Goal: Transaction & Acquisition: Book appointment/travel/reservation

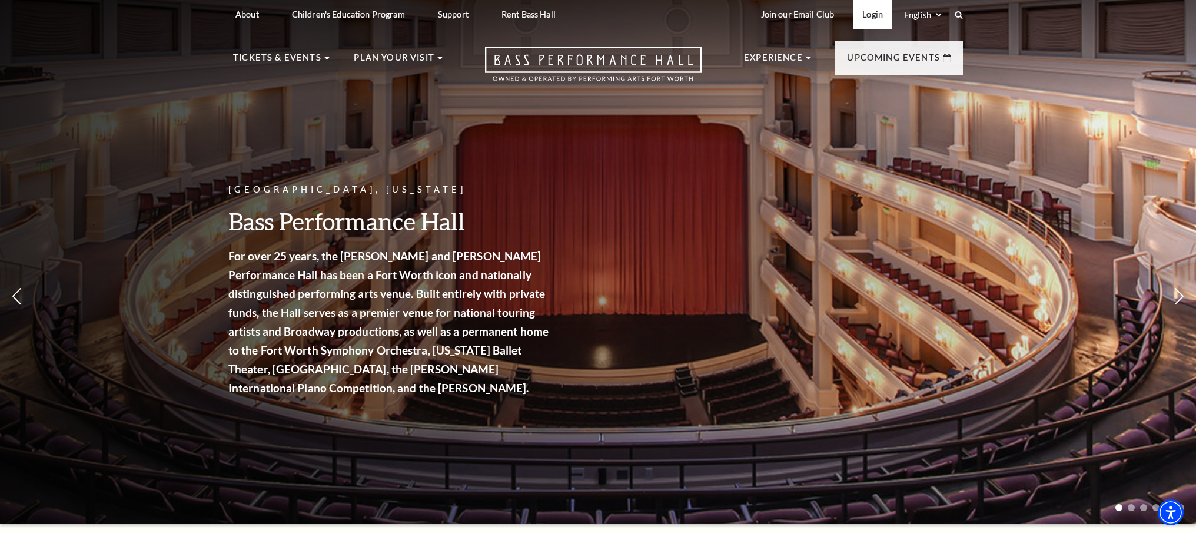
click at [875, 11] on link "Login" at bounding box center [872, 14] width 39 height 29
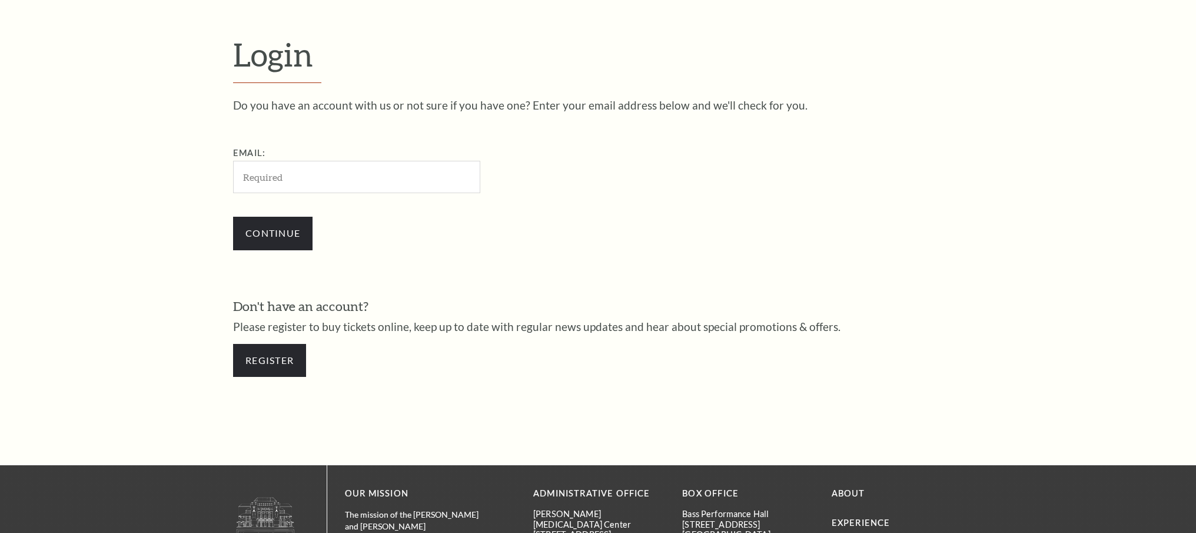
scroll to position [409, 0]
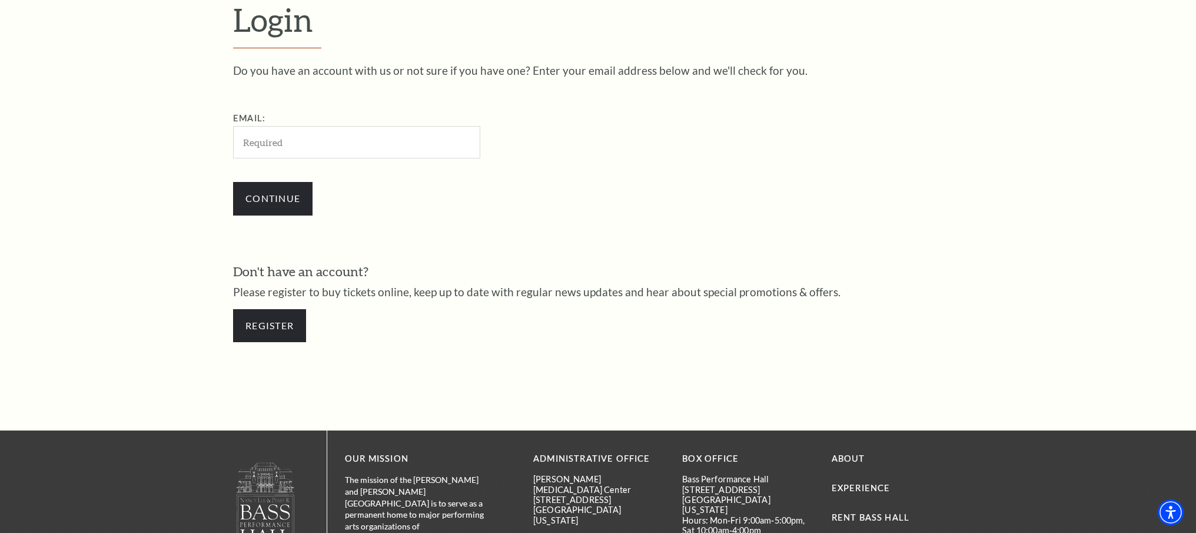
click at [479, 187] on div at bounding box center [375, 225] width 241 height 134
type input "elilam40@gmail.com"
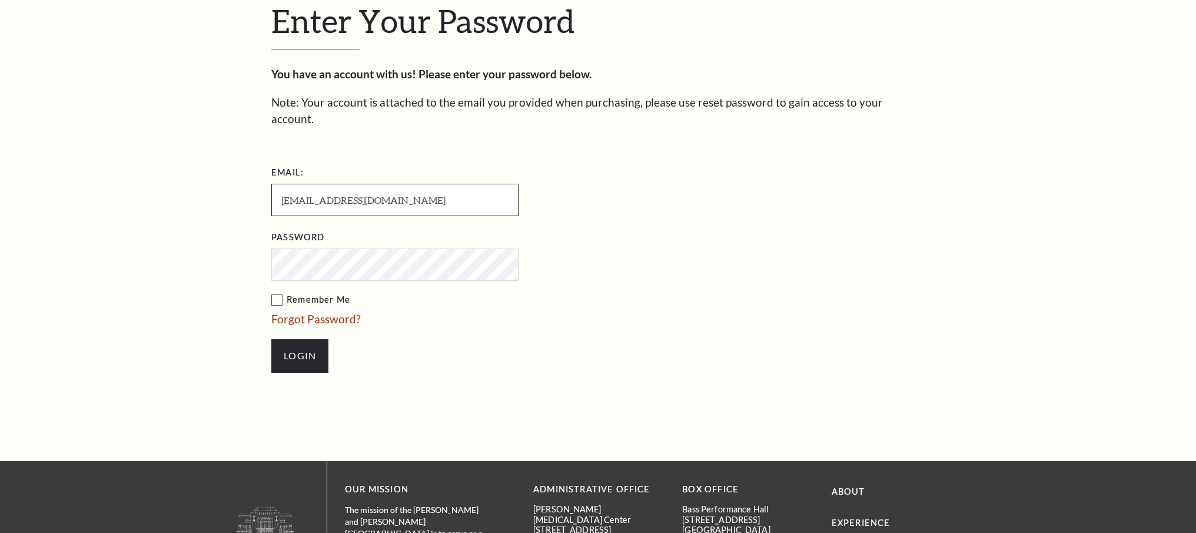
click at [281, 205] on ul "Email: elilam40@gmail.com Password Remember Me Forgot Password? Login" at bounding box center [462, 273] width 383 height 221
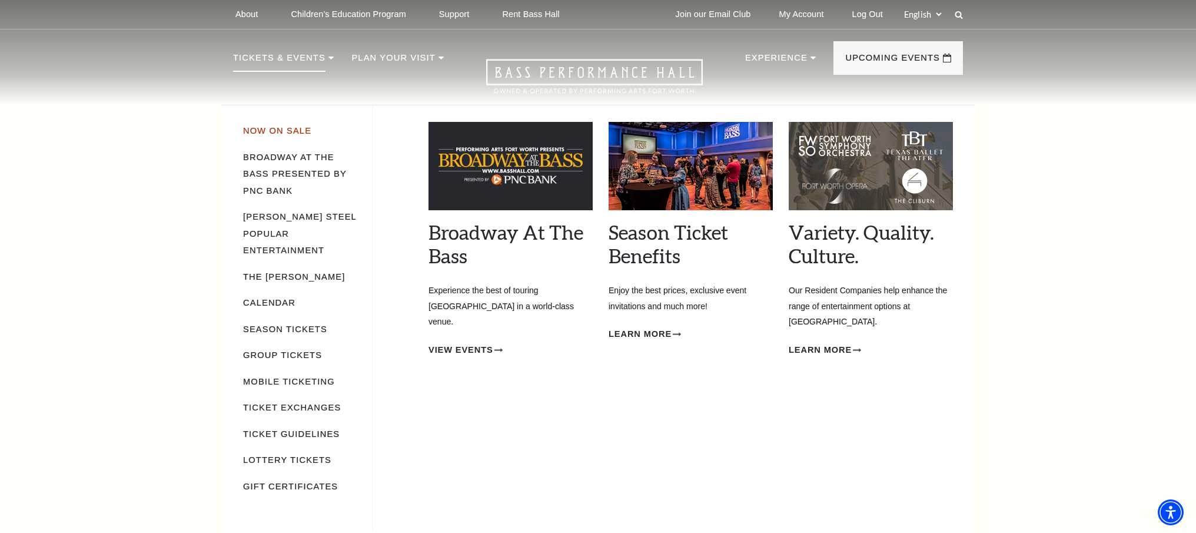
click at [293, 130] on link "Now On Sale" at bounding box center [277, 130] width 68 height 9
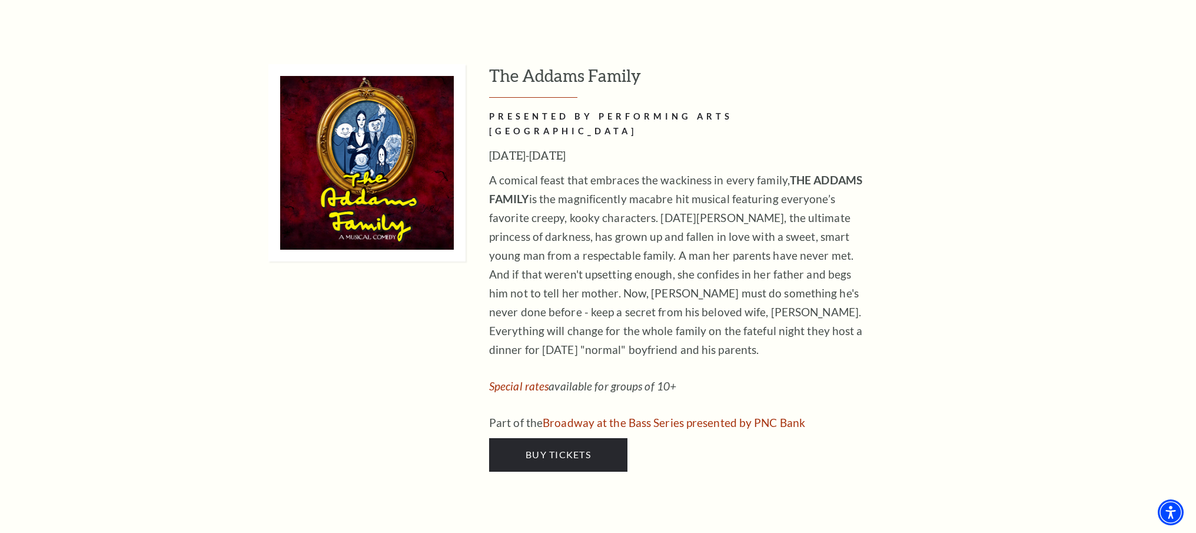
scroll to position [2716, 0]
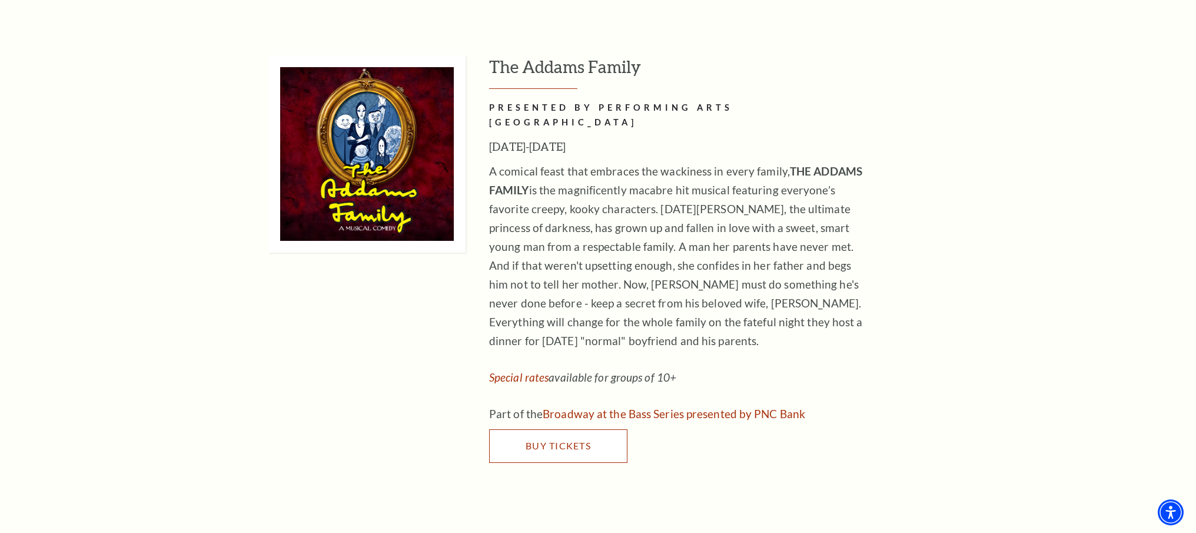
click at [584, 429] on link "Buy Tickets" at bounding box center [558, 445] width 138 height 33
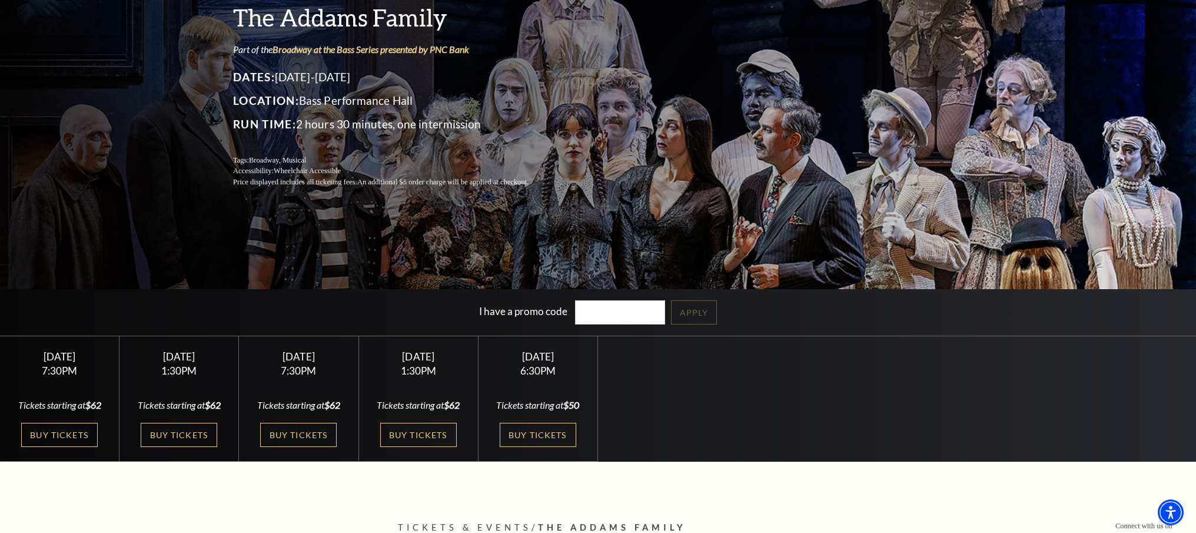
scroll to position [137, 0]
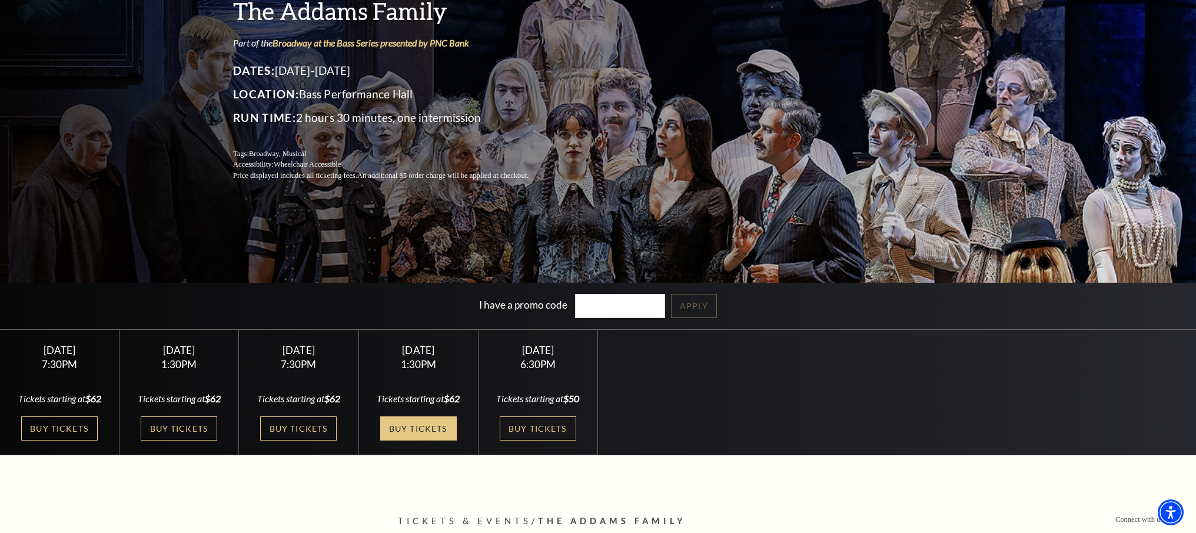
click at [430, 426] on link "Buy Tickets" at bounding box center [418, 428] width 77 height 24
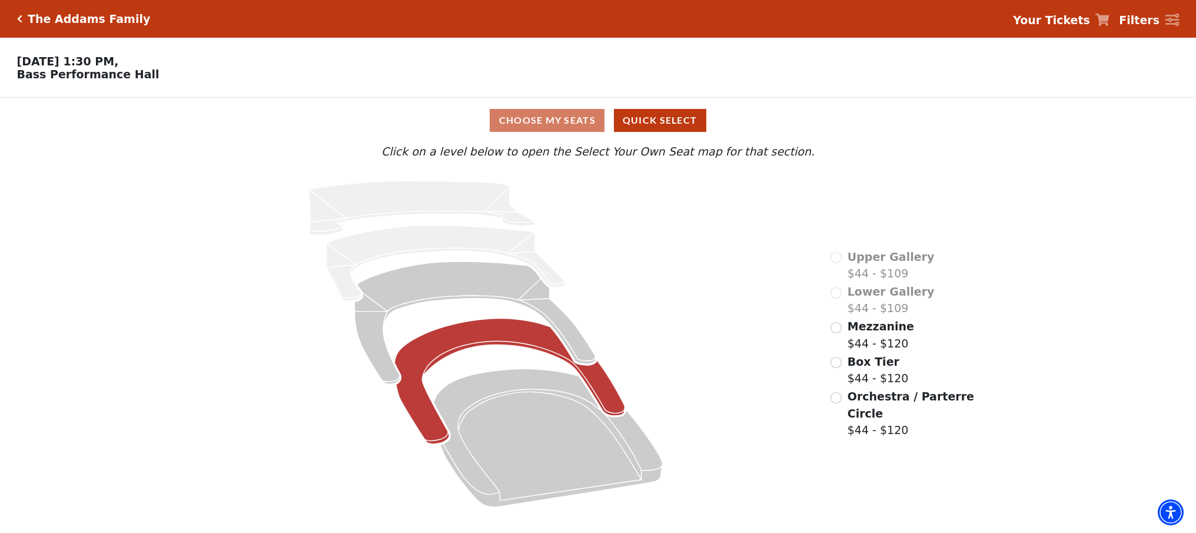
click at [515, 336] on icon "Box Tier - Seats Available: 26" at bounding box center [510, 381] width 231 height 125
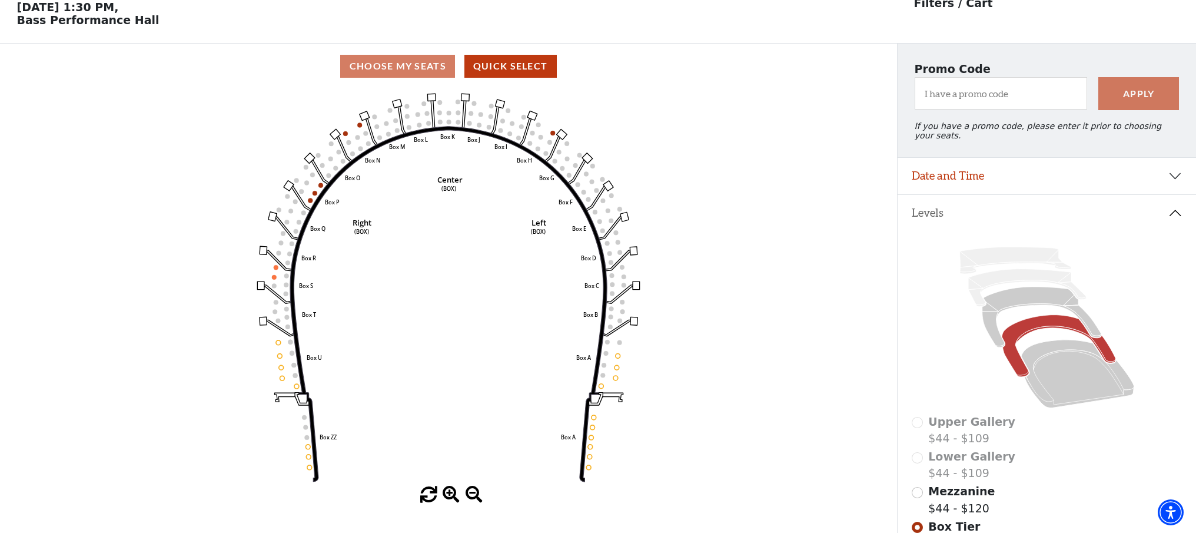
scroll to position [136, 0]
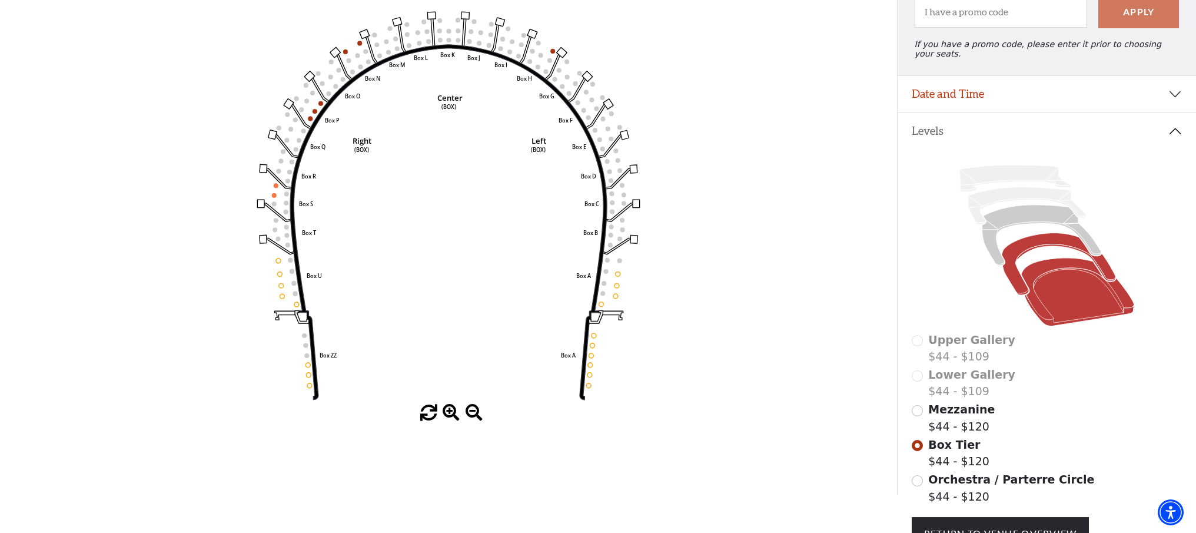
click at [1071, 275] on icon at bounding box center [1077, 292] width 113 height 68
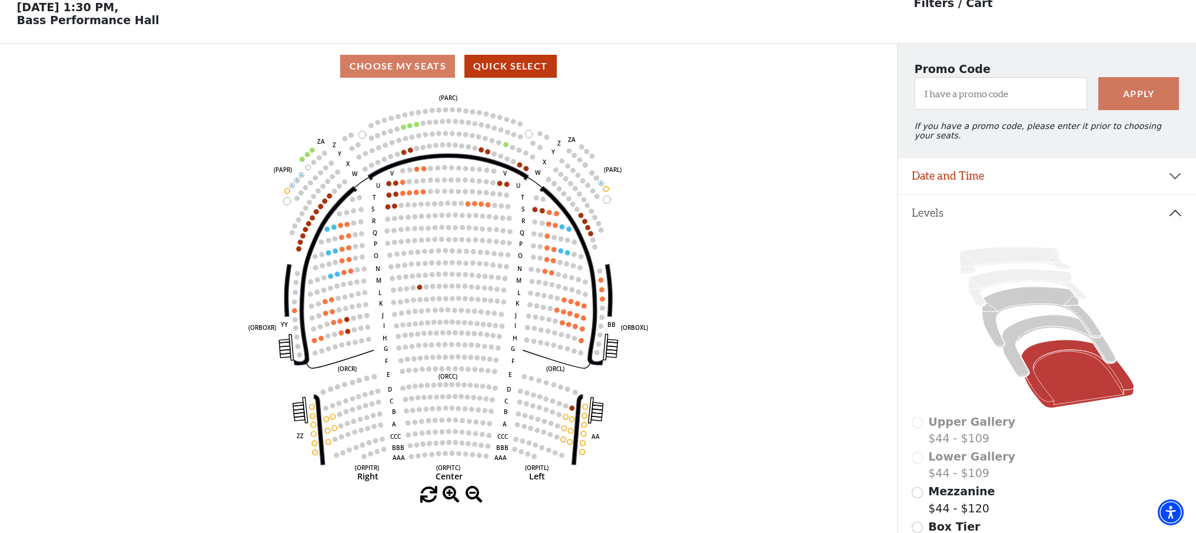
scroll to position [0, 0]
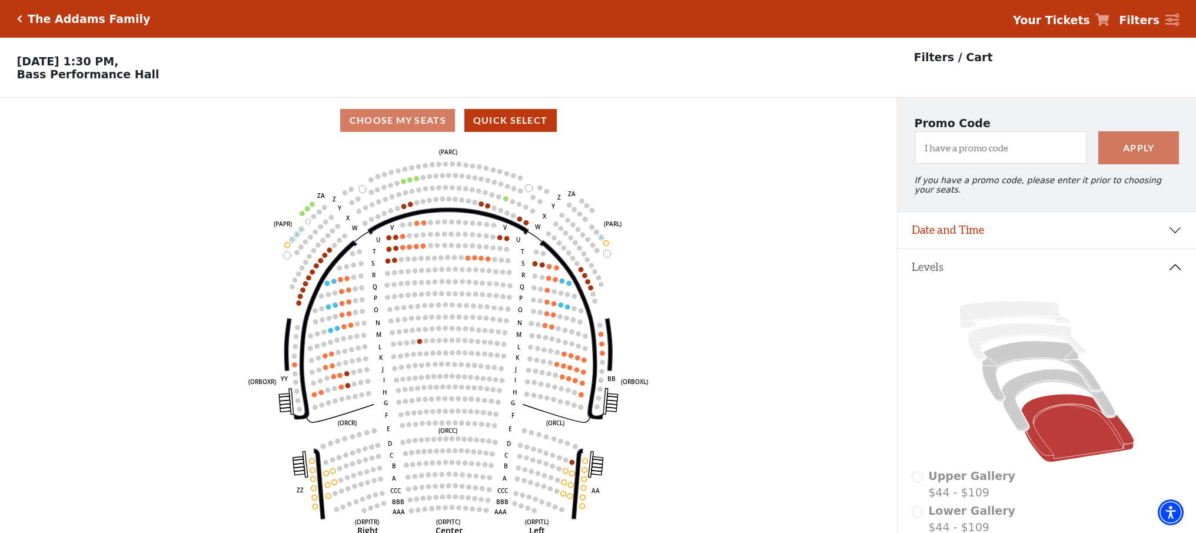
click at [22, 16] on div "The Addams Family" at bounding box center [86, 19] width 128 height 14
click at [36, 21] on h5 "The Addams Family" at bounding box center [89, 19] width 122 height 14
click at [21, 21] on icon "Click here to go back to filters" at bounding box center [19, 19] width 5 height 8
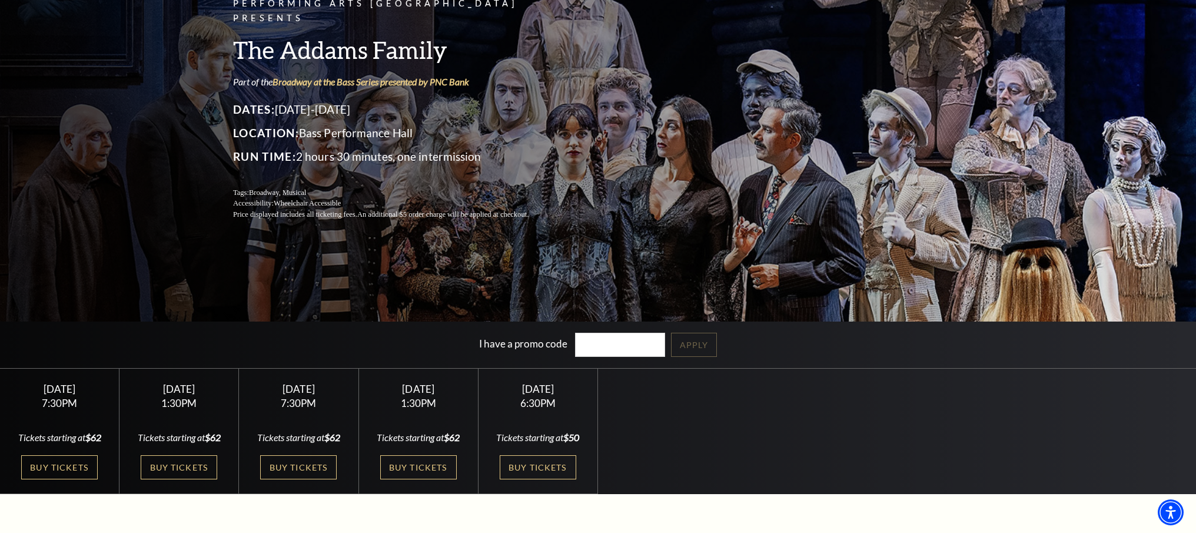
scroll to position [102, 0]
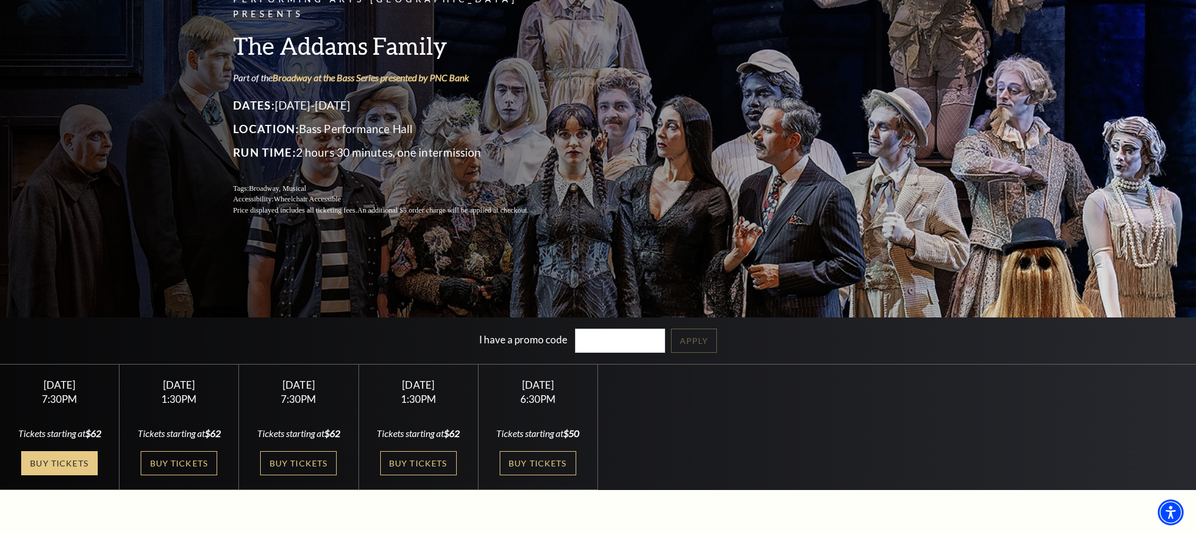
click at [50, 460] on link "Buy Tickets" at bounding box center [59, 463] width 77 height 24
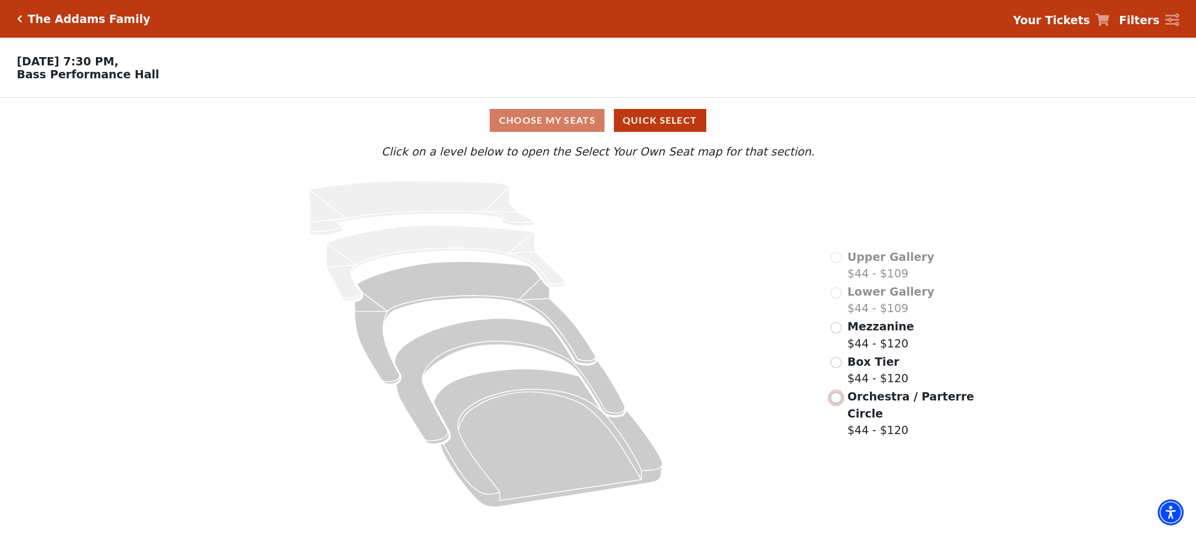
click at [837, 397] on input "Orchestra / Parterre Circle$44 - $120\a" at bounding box center [836, 397] width 11 height 11
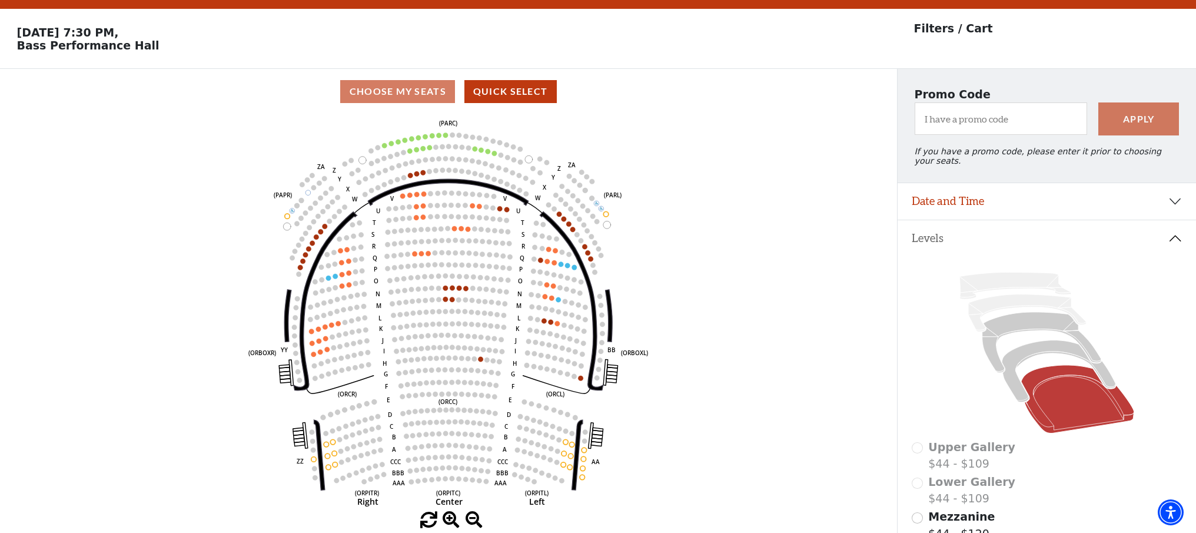
scroll to position [54, 0]
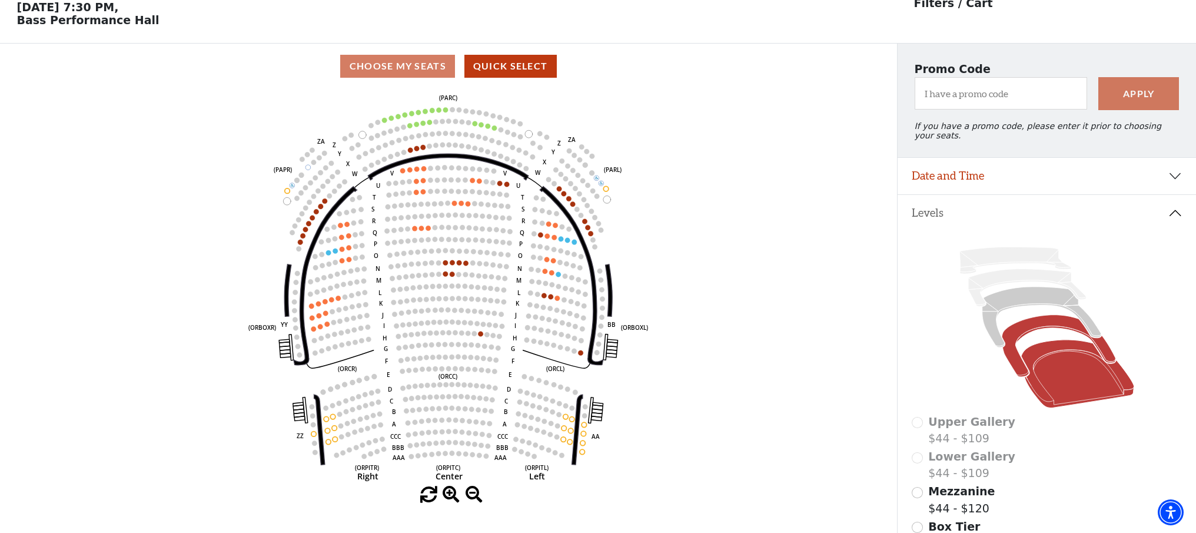
click at [1033, 327] on icon at bounding box center [1059, 346] width 114 height 62
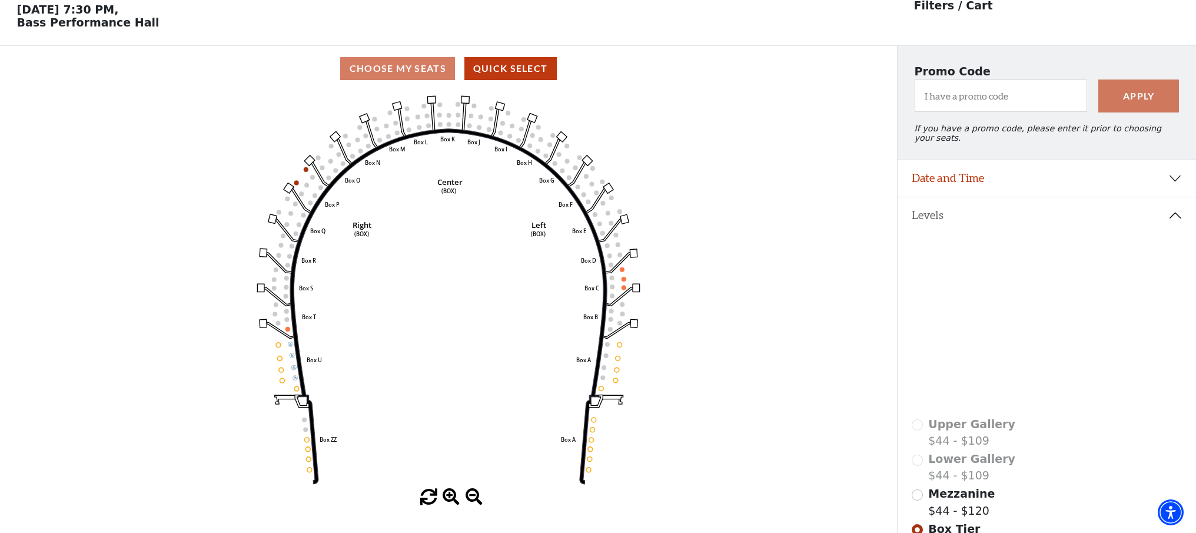
scroll to position [0, 0]
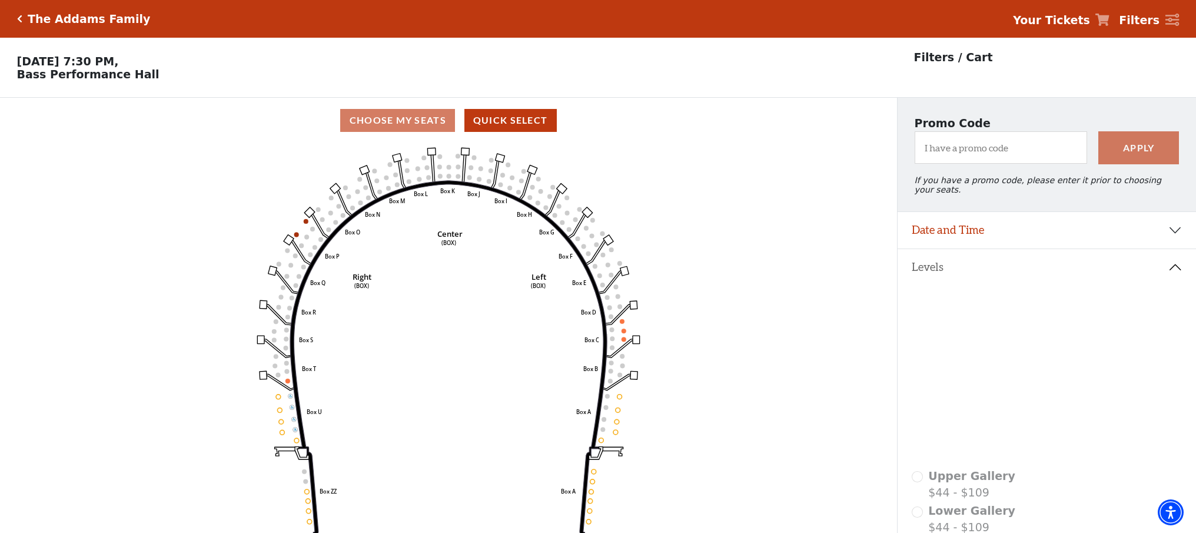
click at [19, 19] on icon "Click here to go back to filters" at bounding box center [19, 19] width 5 height 8
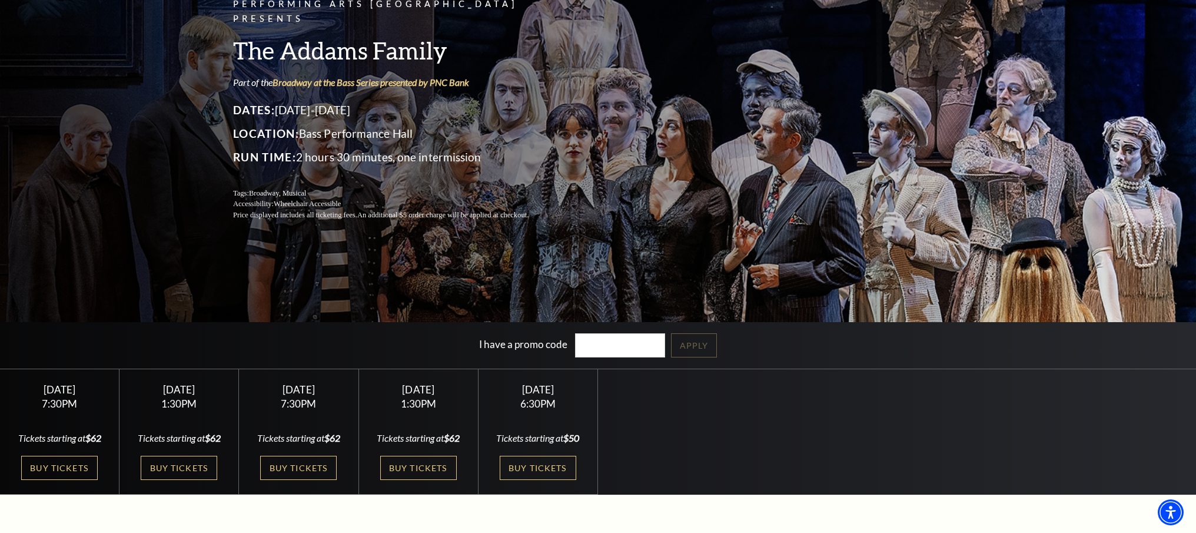
scroll to position [99, 0]
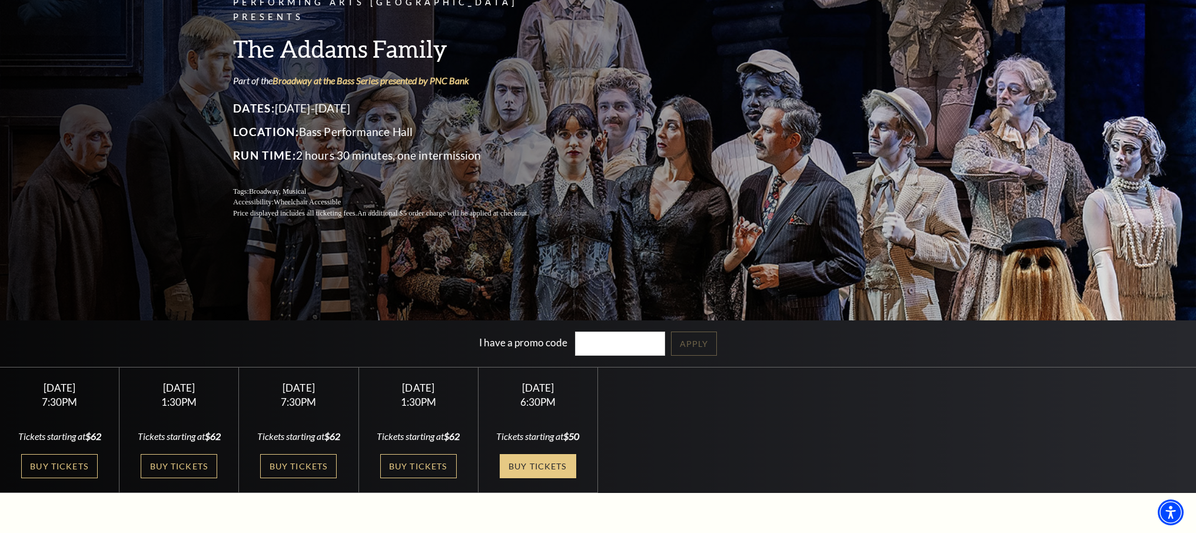
click at [535, 465] on link "Buy Tickets" at bounding box center [538, 466] width 77 height 24
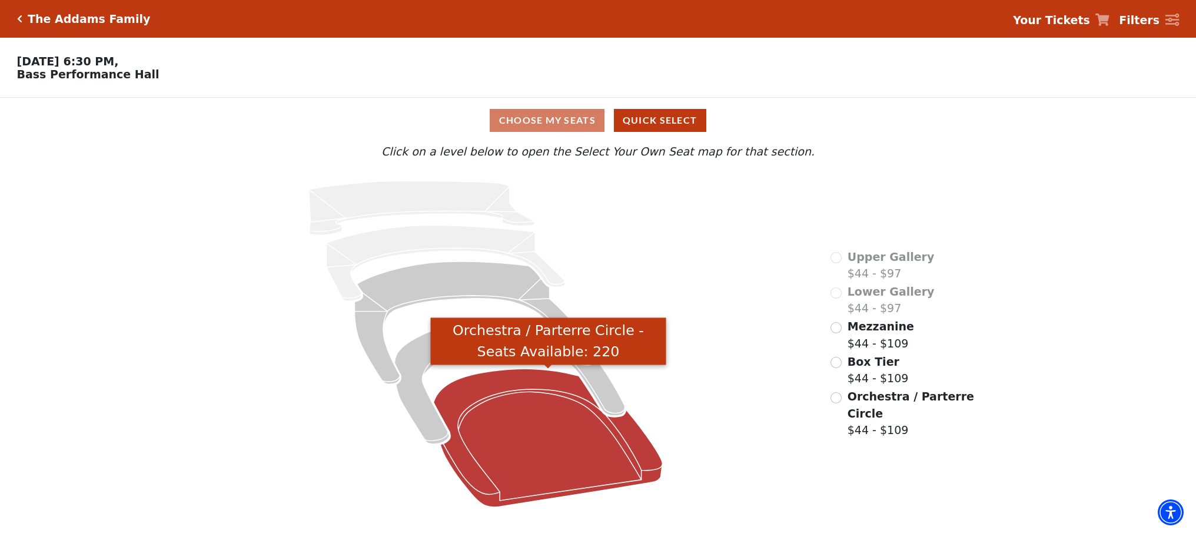
click at [518, 384] on icon "Orchestra / Parterre Circle - Seats Available: 220" at bounding box center [548, 438] width 229 height 138
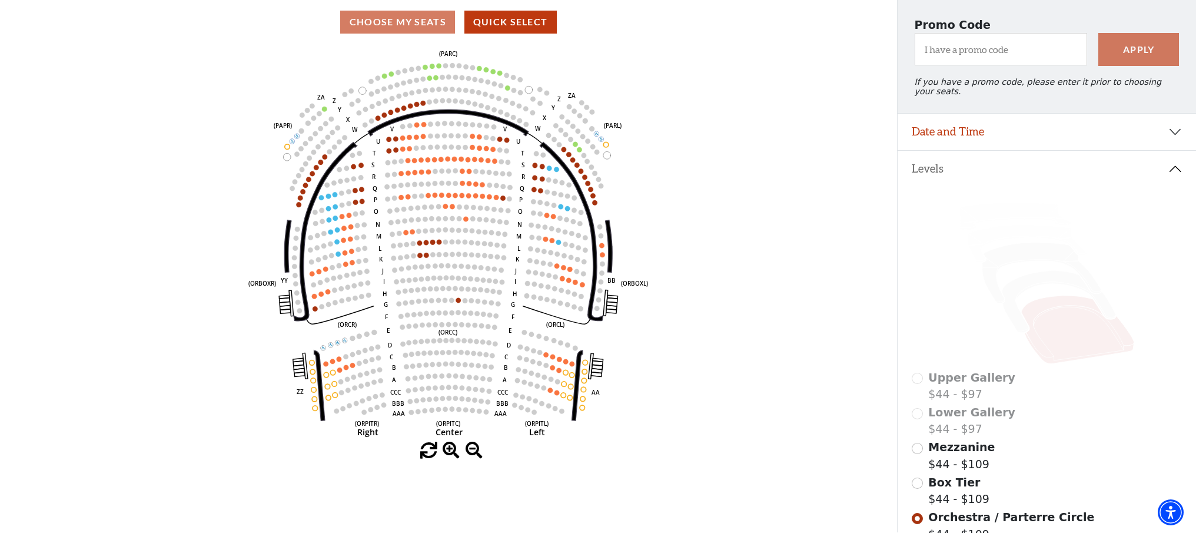
scroll to position [107, 0]
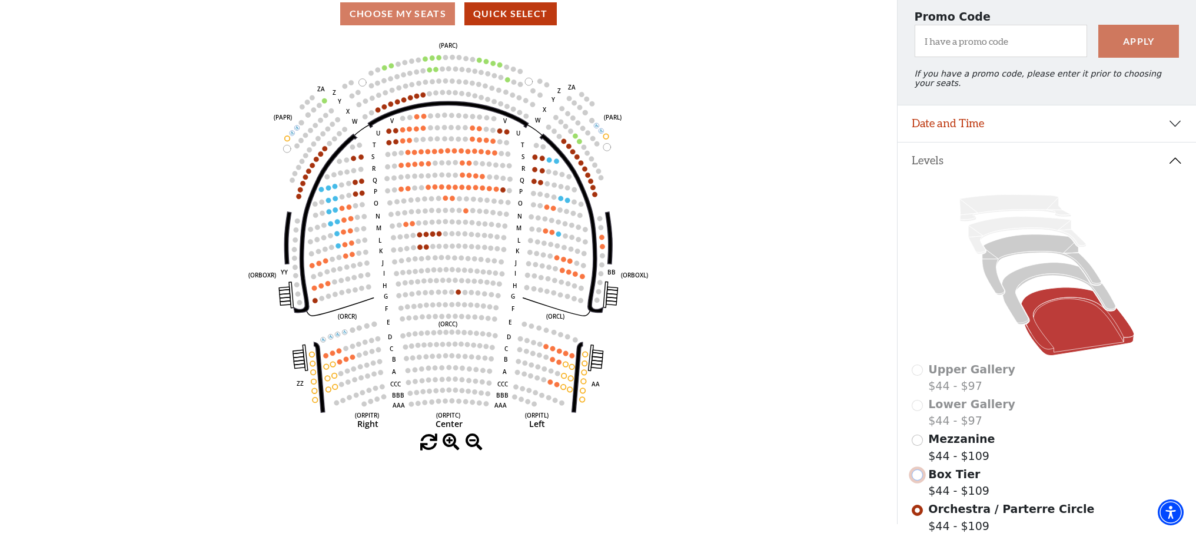
click at [917, 476] on input "Box Tier$44 - $109\a" at bounding box center [917, 474] width 11 height 11
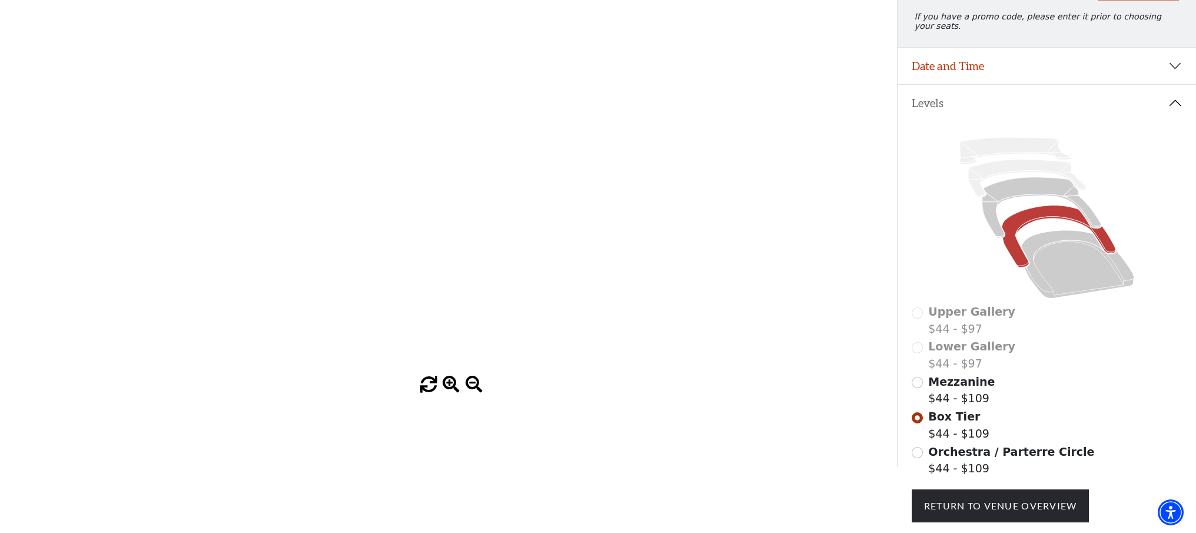
scroll to position [182, 0]
click at [917, 454] on input "Orchestra / Parterre Circle$44 - $109\a" at bounding box center [917, 451] width 11 height 11
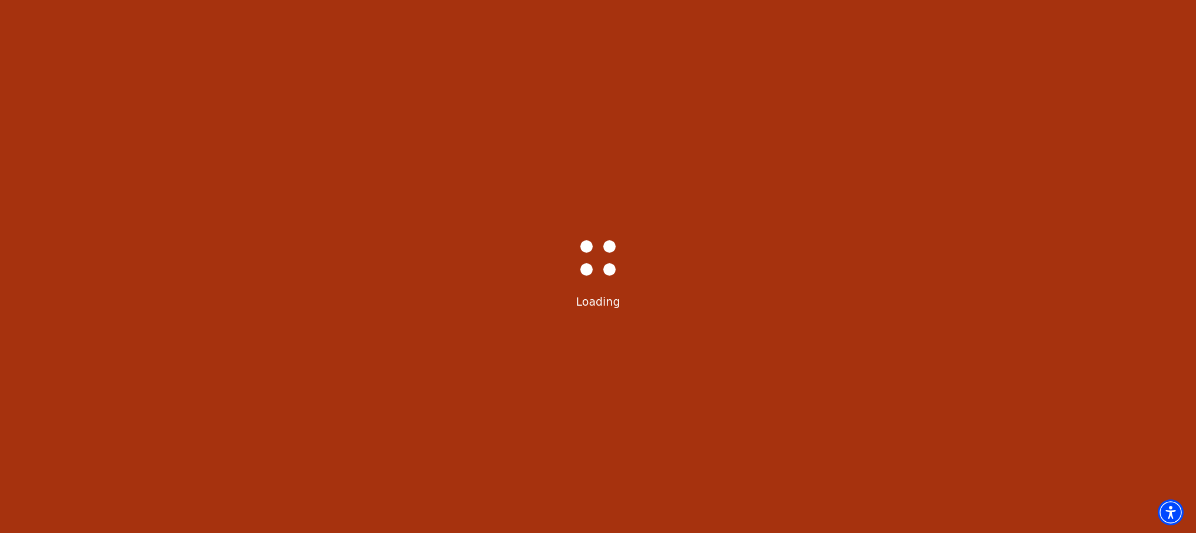
scroll to position [0, 0]
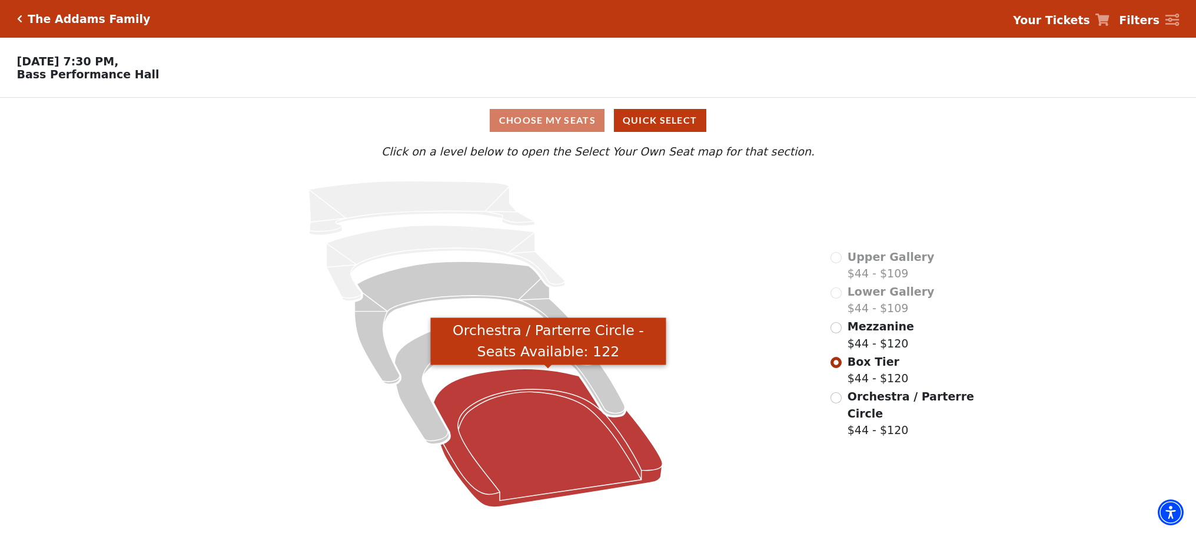
click at [548, 394] on icon "Orchestra / Parterre Circle - Seats Available: 122" at bounding box center [548, 438] width 229 height 138
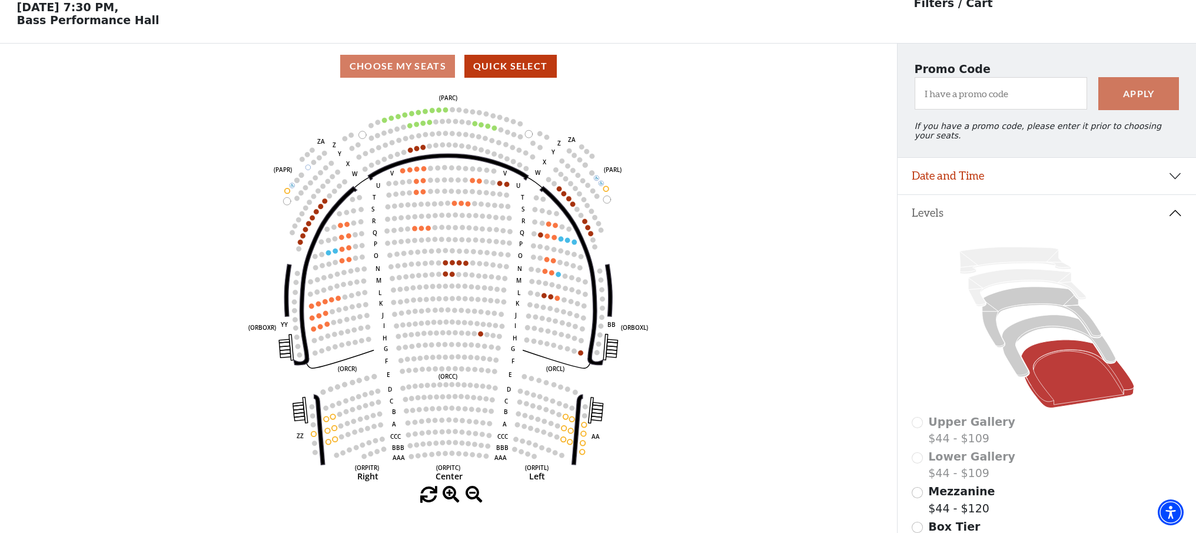
scroll to position [54, 0]
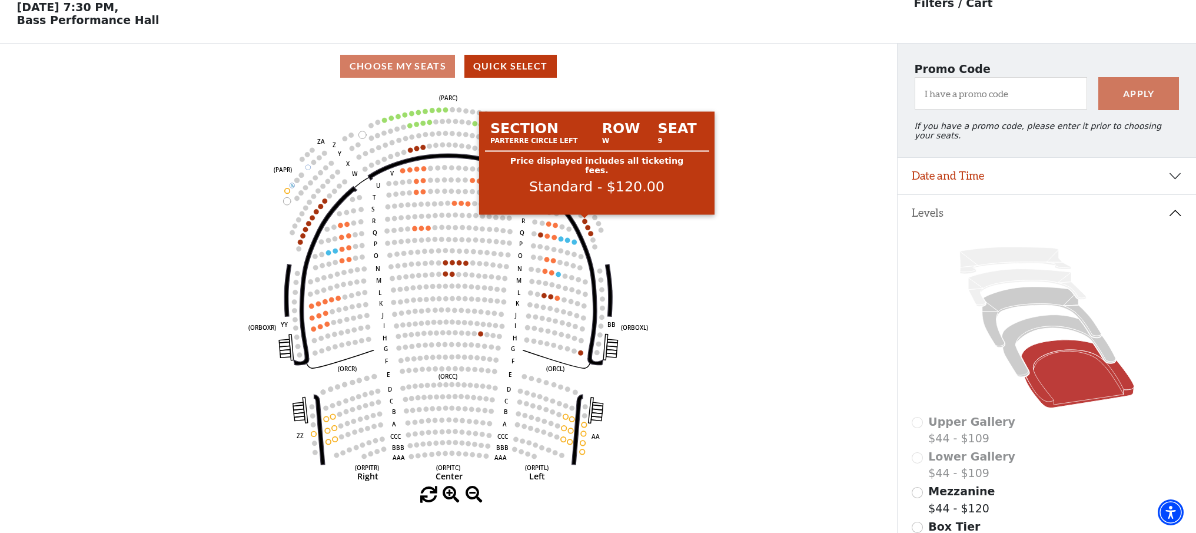
click at [585, 223] on circle at bounding box center [584, 220] width 5 height 5
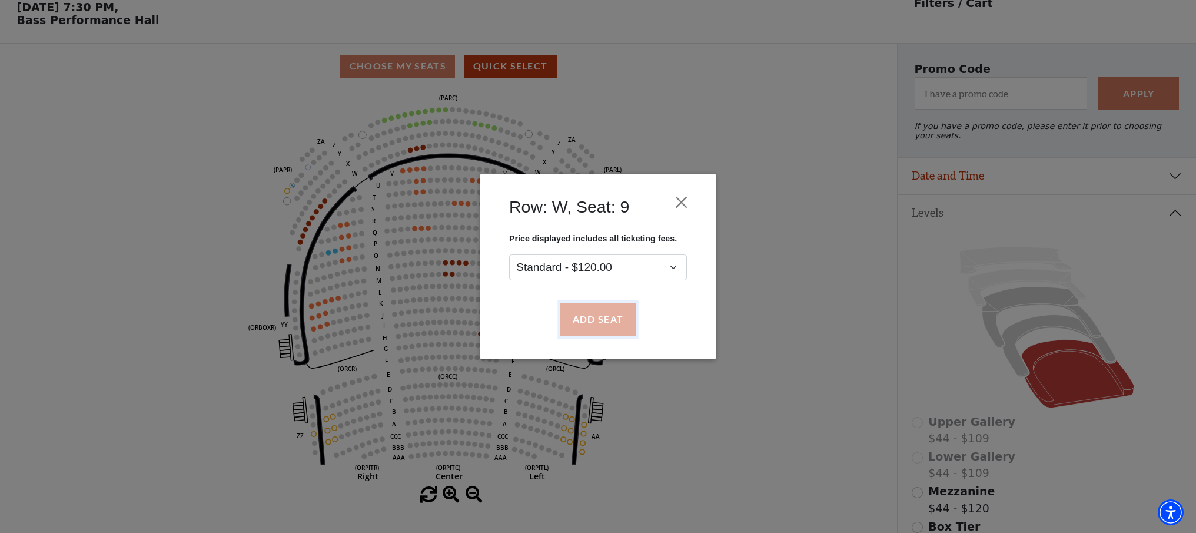
click at [615, 320] on button "Add Seat" at bounding box center [597, 319] width 75 height 33
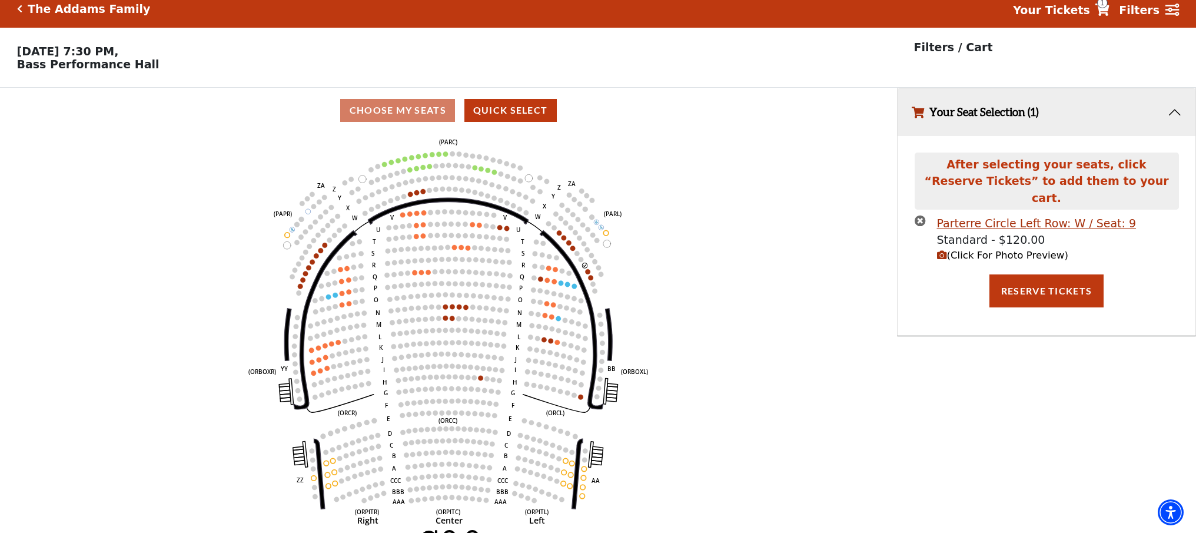
scroll to position [0, 0]
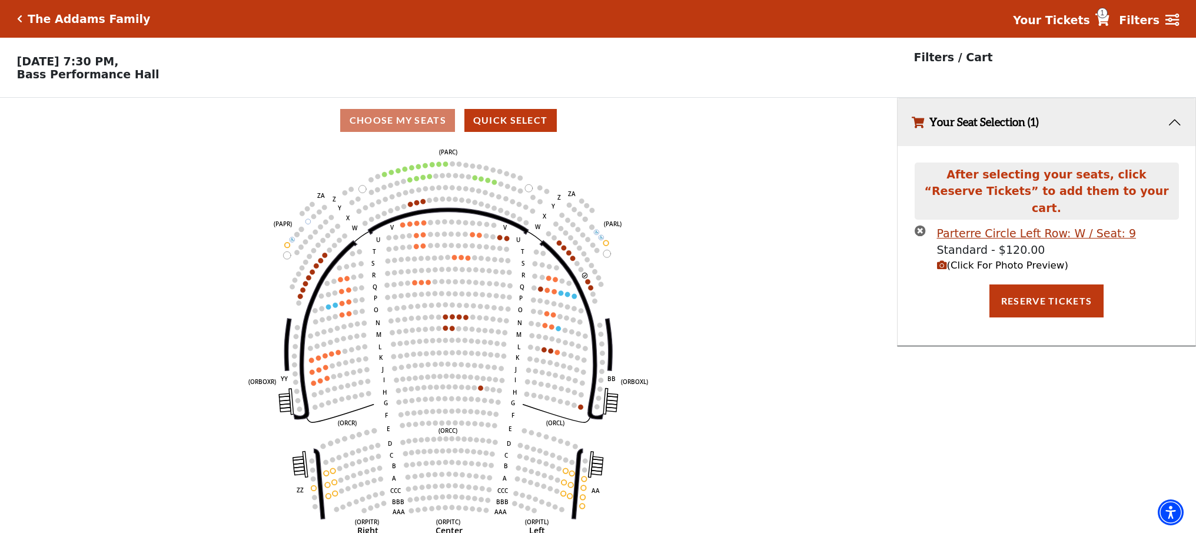
click at [943, 260] on icon "(Click For Photo Preview)" at bounding box center [942, 265] width 10 height 10
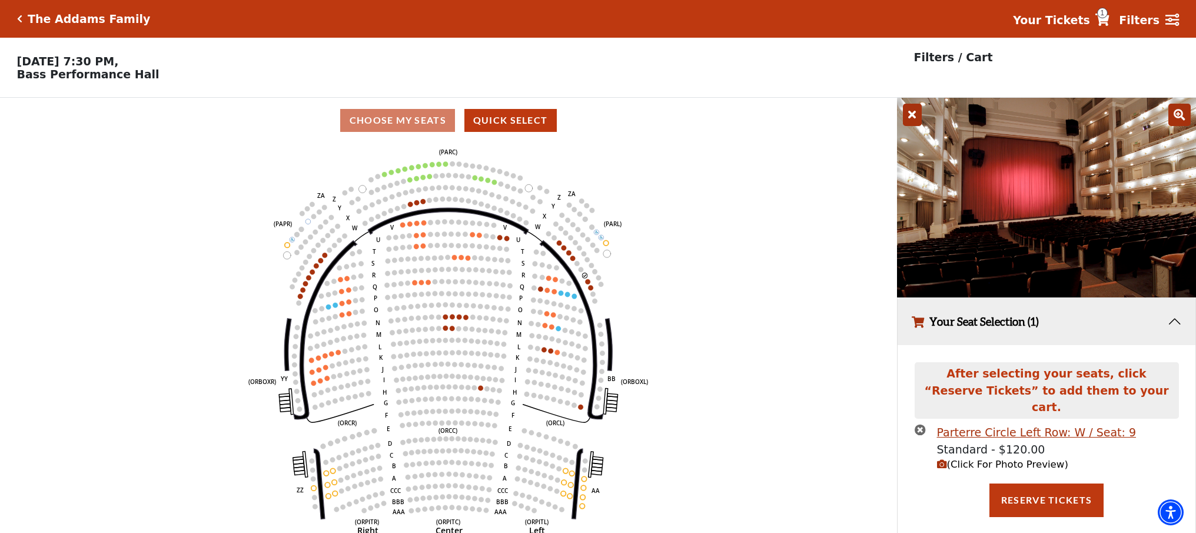
click at [917, 424] on icon "times-circle" at bounding box center [920, 429] width 11 height 11
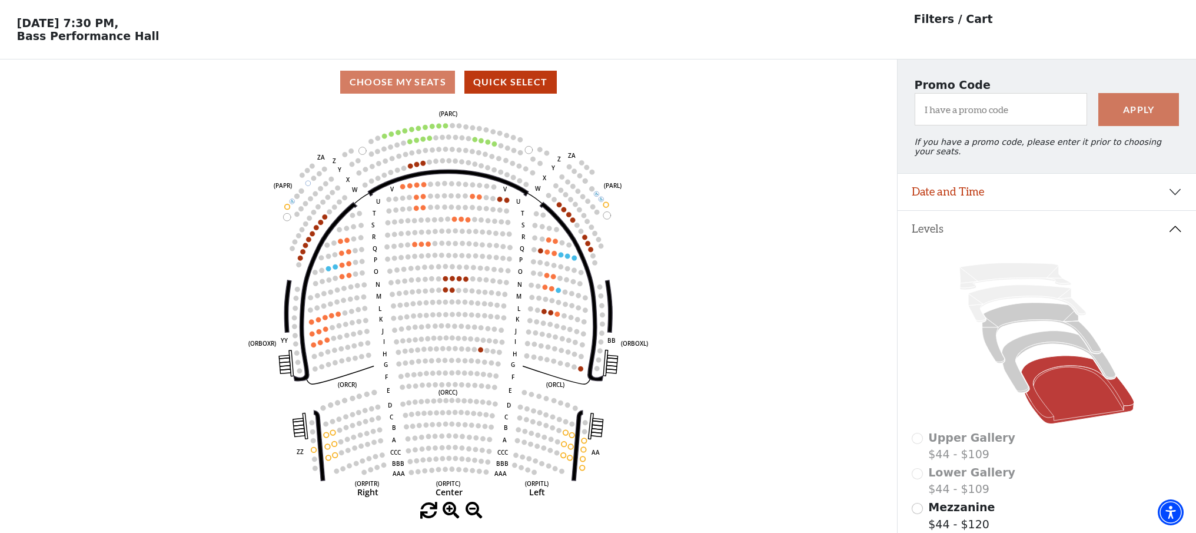
scroll to position [39, 0]
click at [1059, 340] on icon at bounding box center [1059, 361] width 114 height 62
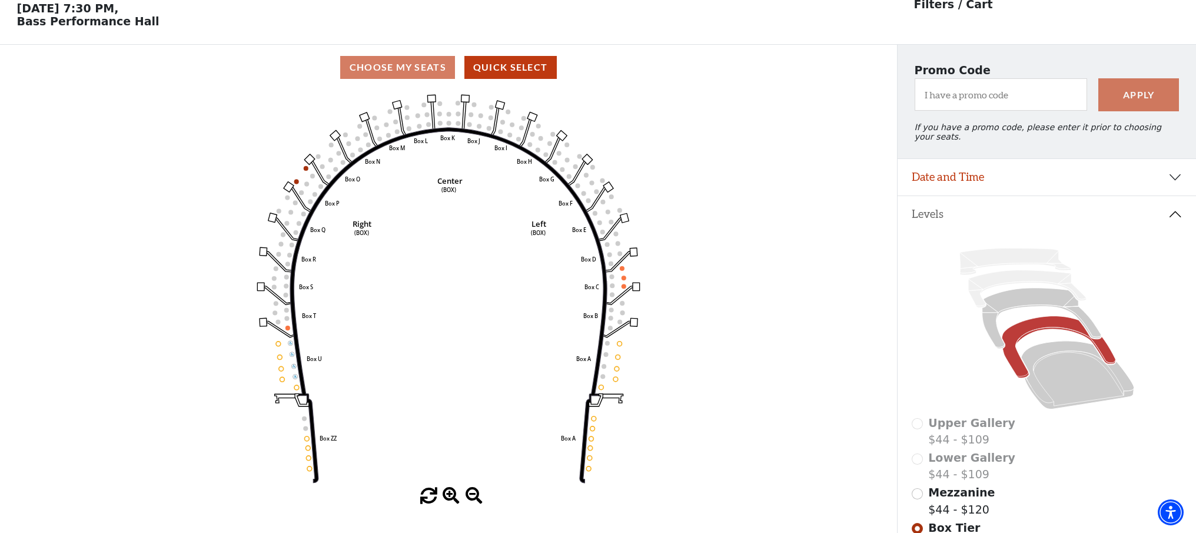
scroll to position [54, 0]
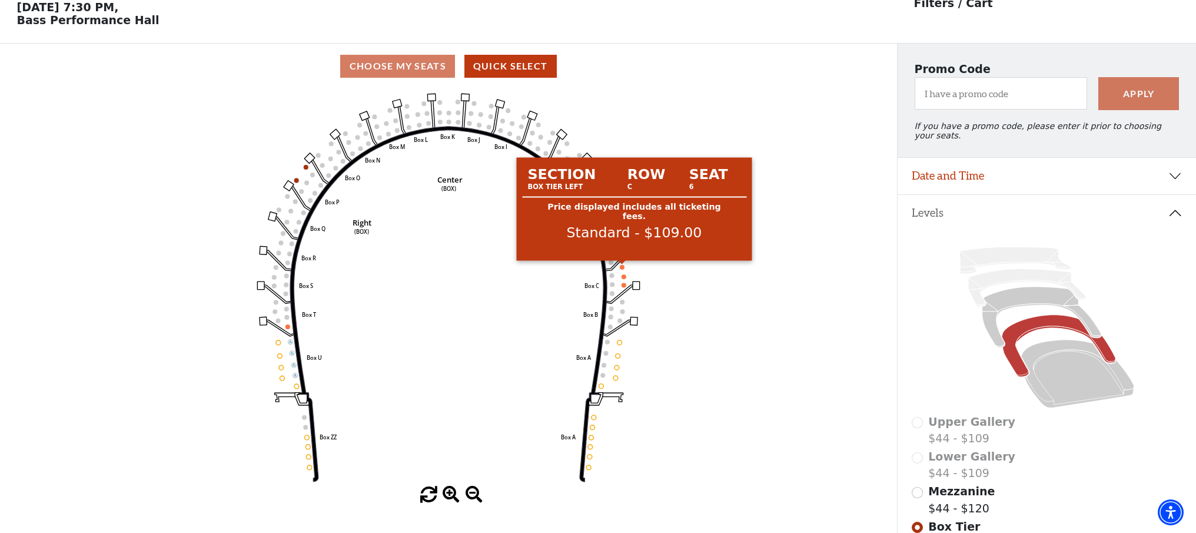
click at [622, 267] on circle at bounding box center [622, 267] width 5 height 5
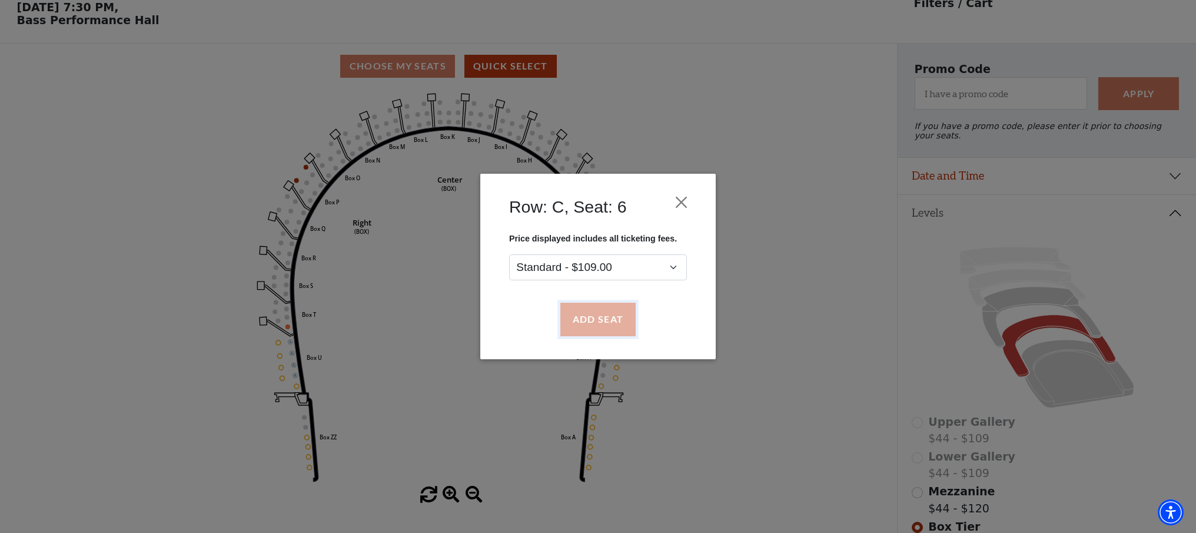
click at [595, 326] on button "Add Seat" at bounding box center [597, 319] width 75 height 33
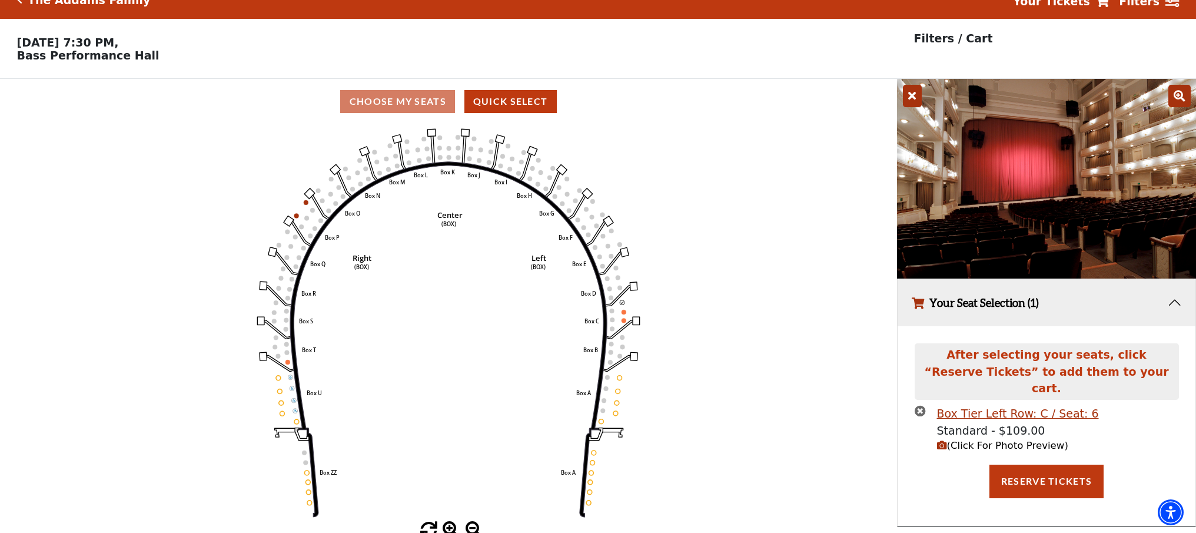
scroll to position [0, 0]
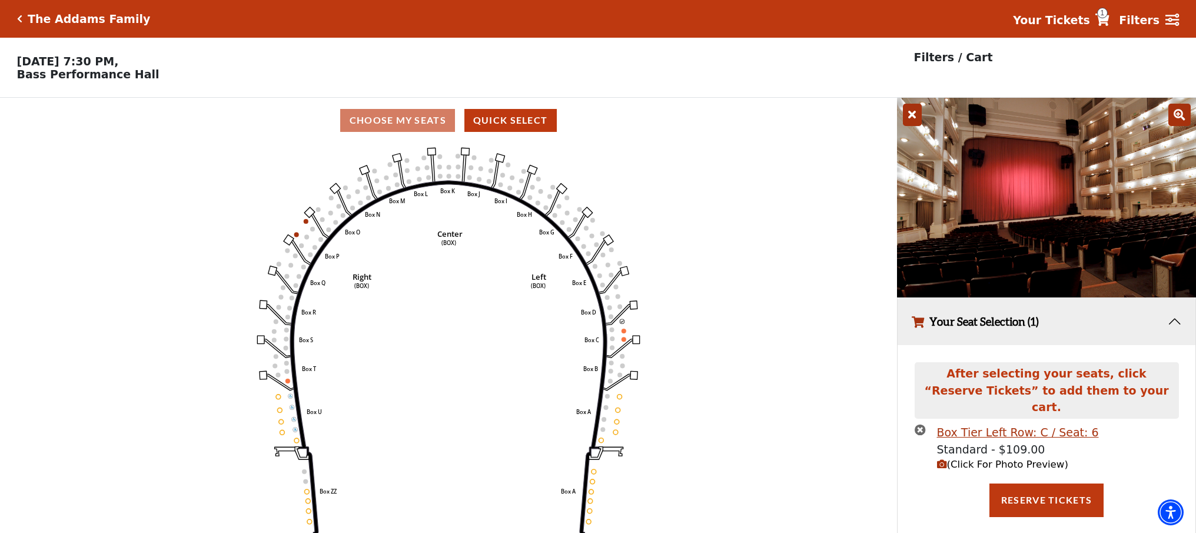
click at [943, 459] on icon "button" at bounding box center [942, 464] width 10 height 10
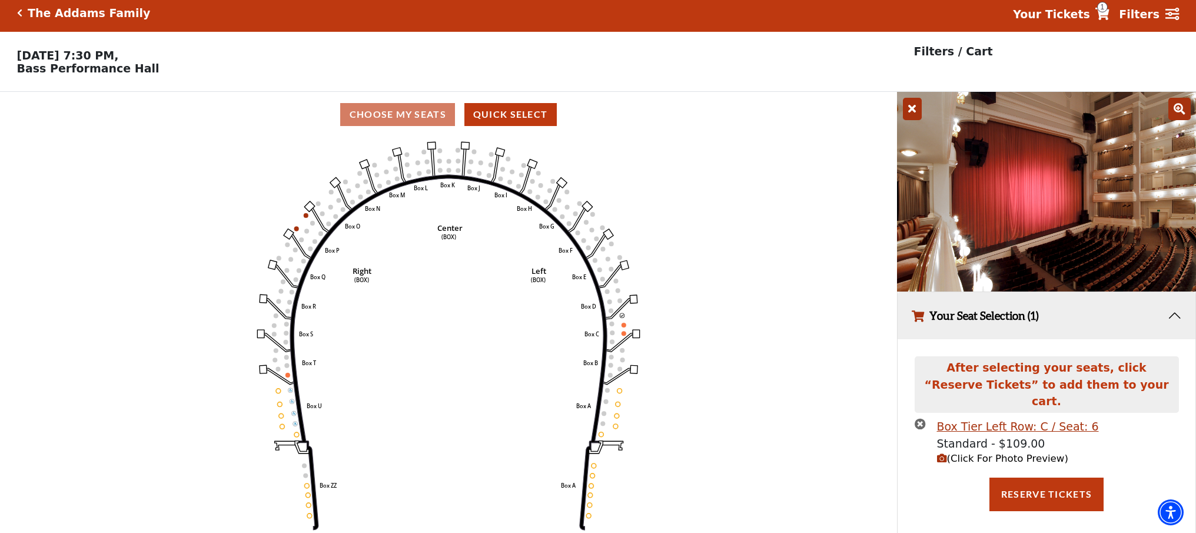
scroll to position [6, 0]
click at [921, 418] on icon "times-circle" at bounding box center [920, 423] width 11 height 11
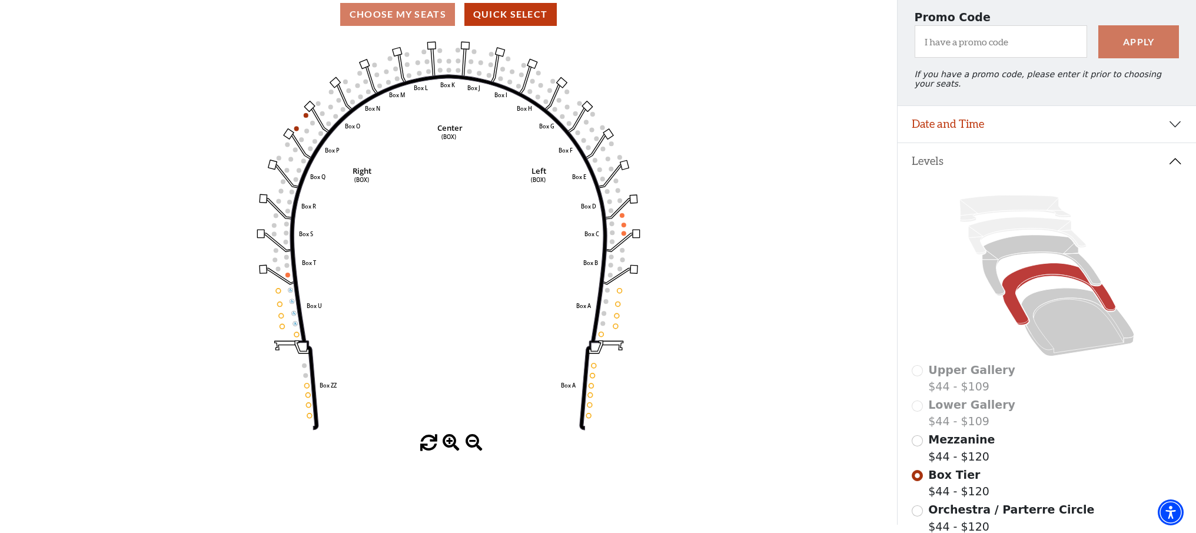
scroll to position [105, 0]
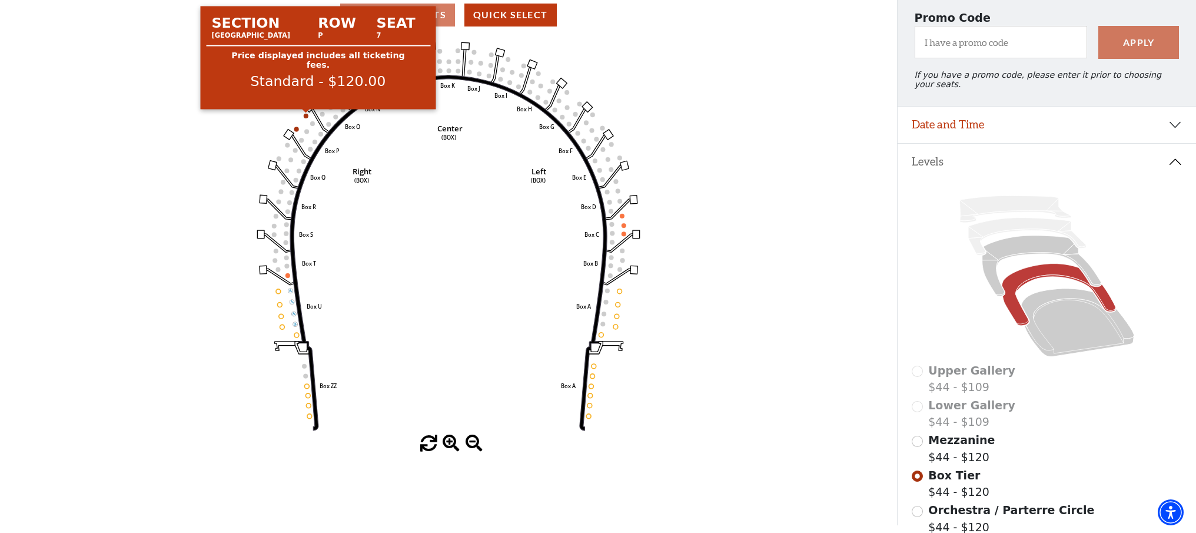
click at [306, 115] on circle at bounding box center [306, 116] width 5 height 5
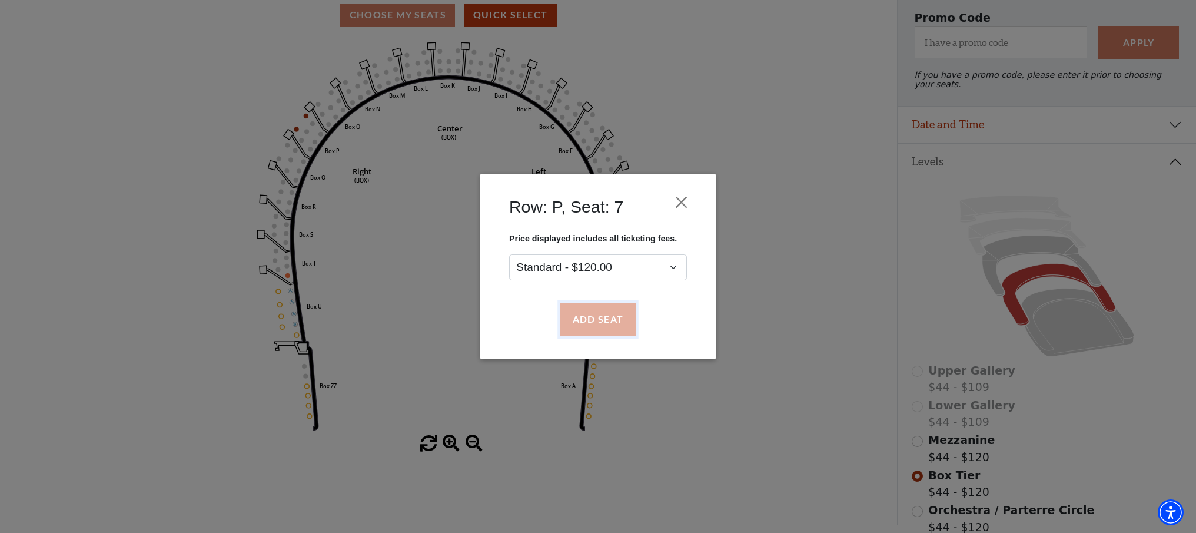
click at [605, 319] on button "Add Seat" at bounding box center [597, 319] width 75 height 33
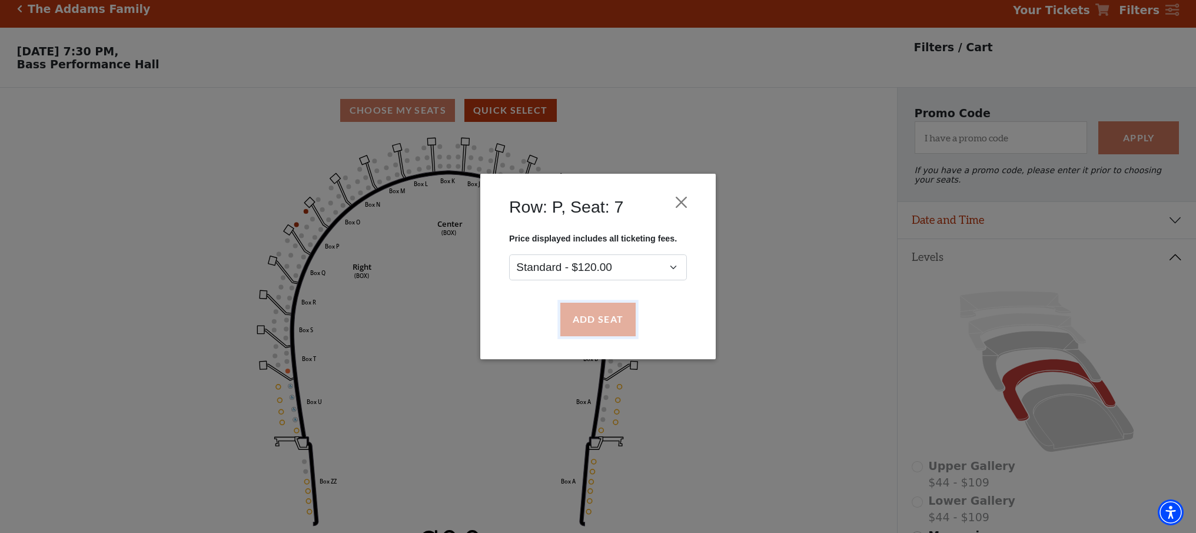
scroll to position [0, 0]
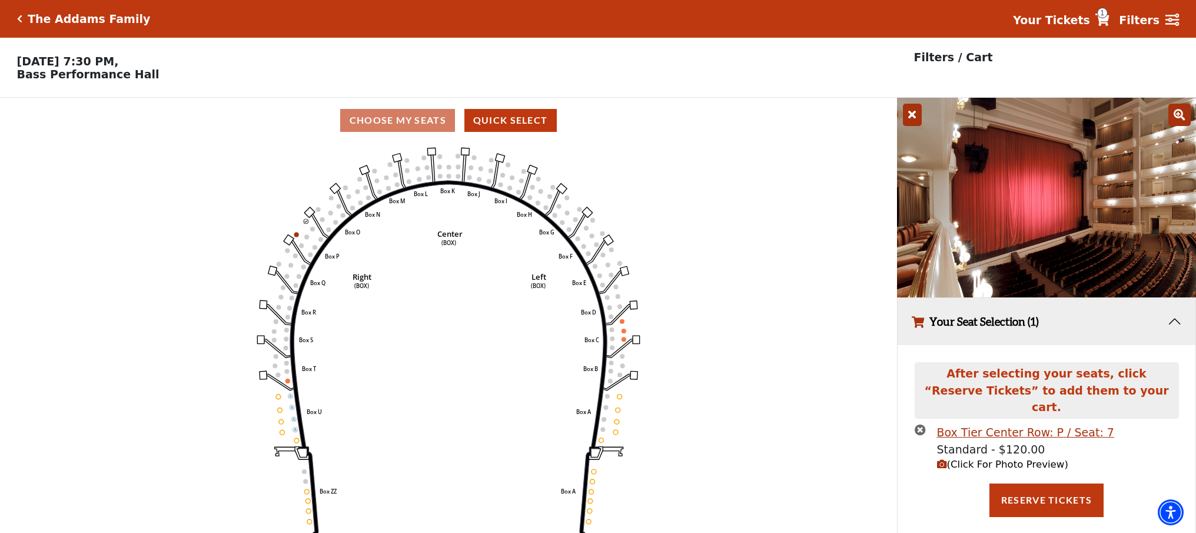
click at [957, 459] on span "(Click For Photo Preview)" at bounding box center [1002, 464] width 131 height 11
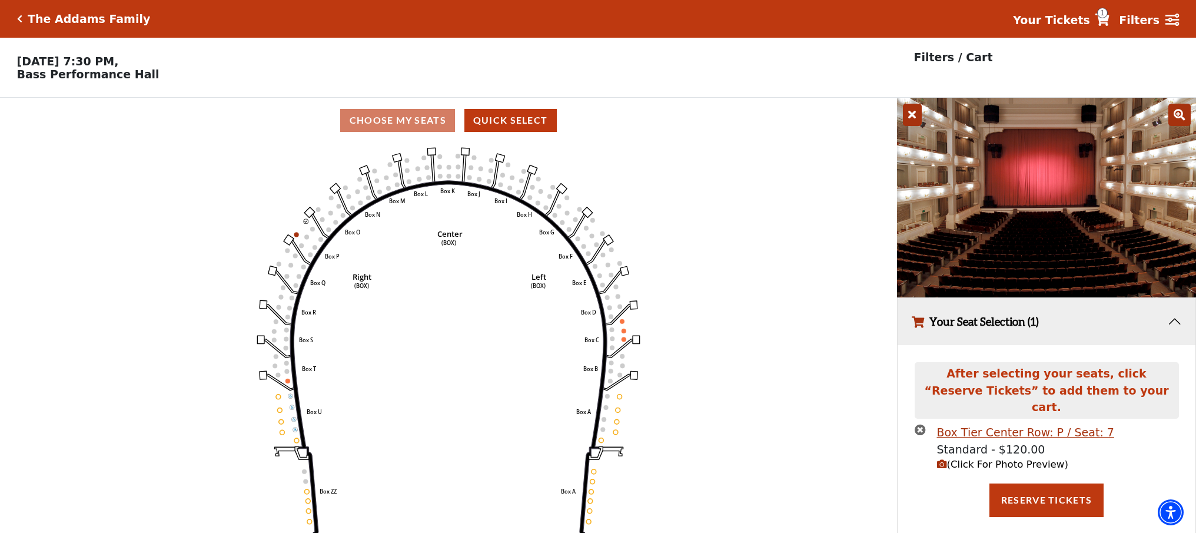
click at [922, 424] on icon "times-circle" at bounding box center [920, 429] width 11 height 11
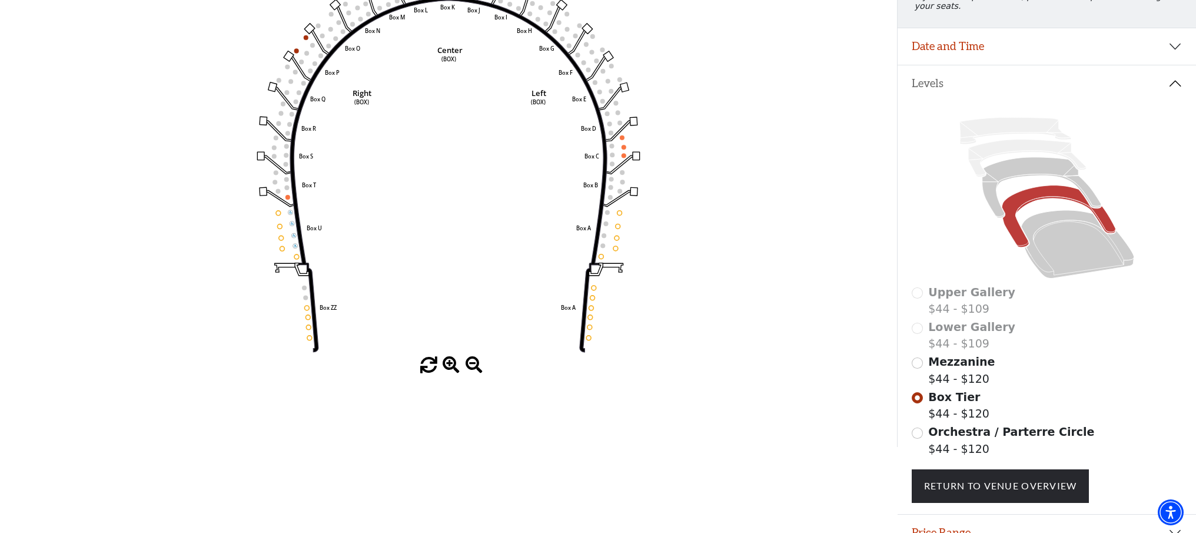
scroll to position [213, 0]
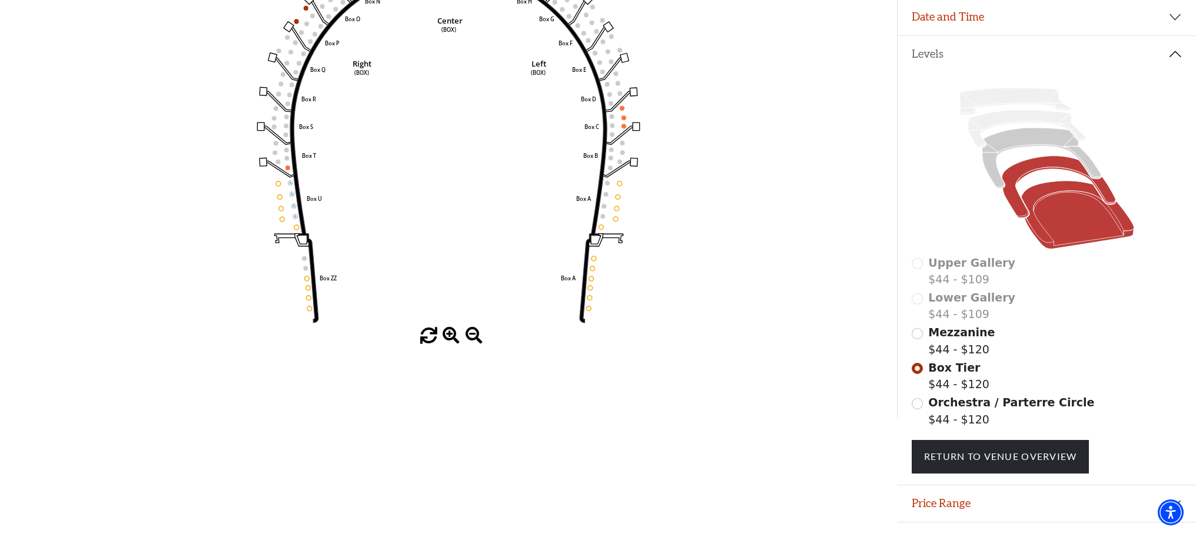
click at [1071, 224] on icon at bounding box center [1077, 215] width 113 height 68
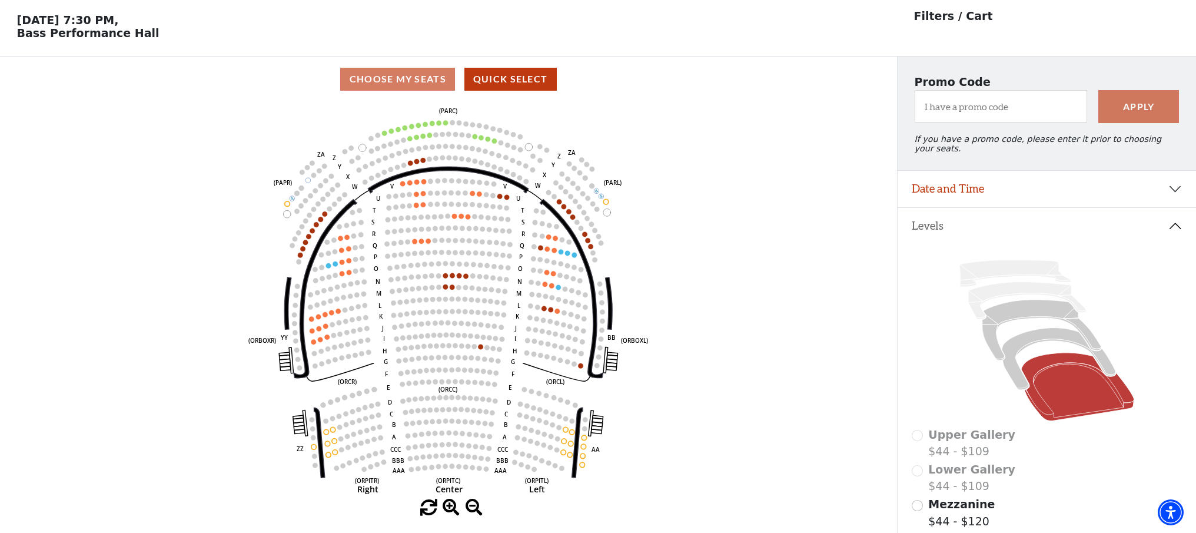
scroll to position [54, 0]
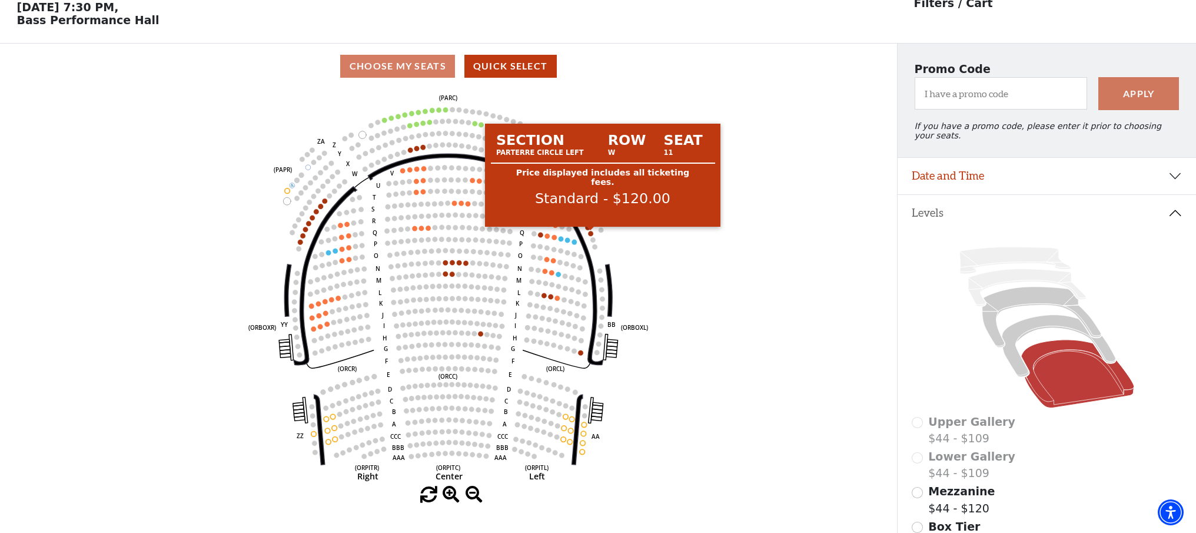
click at [591, 234] on circle at bounding box center [591, 233] width 5 height 5
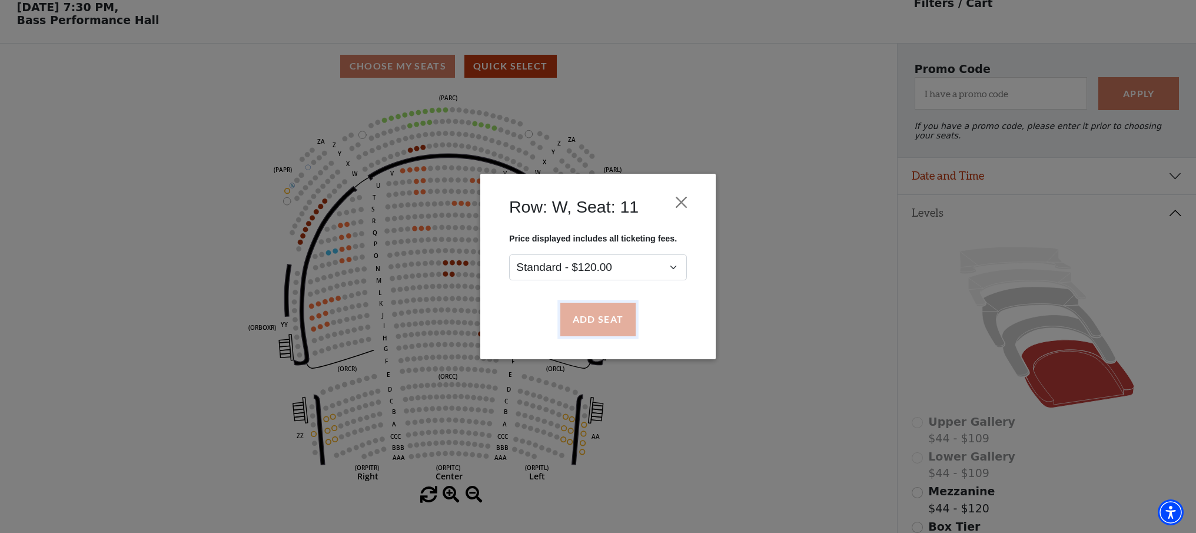
click at [591, 317] on button "Add Seat" at bounding box center [597, 319] width 75 height 33
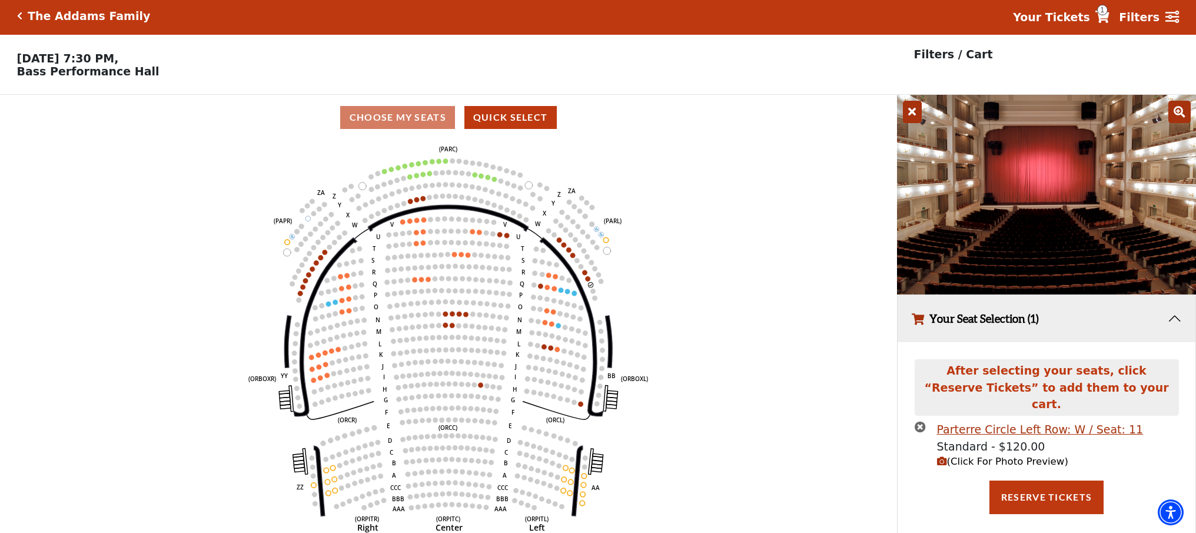
scroll to position [0, 0]
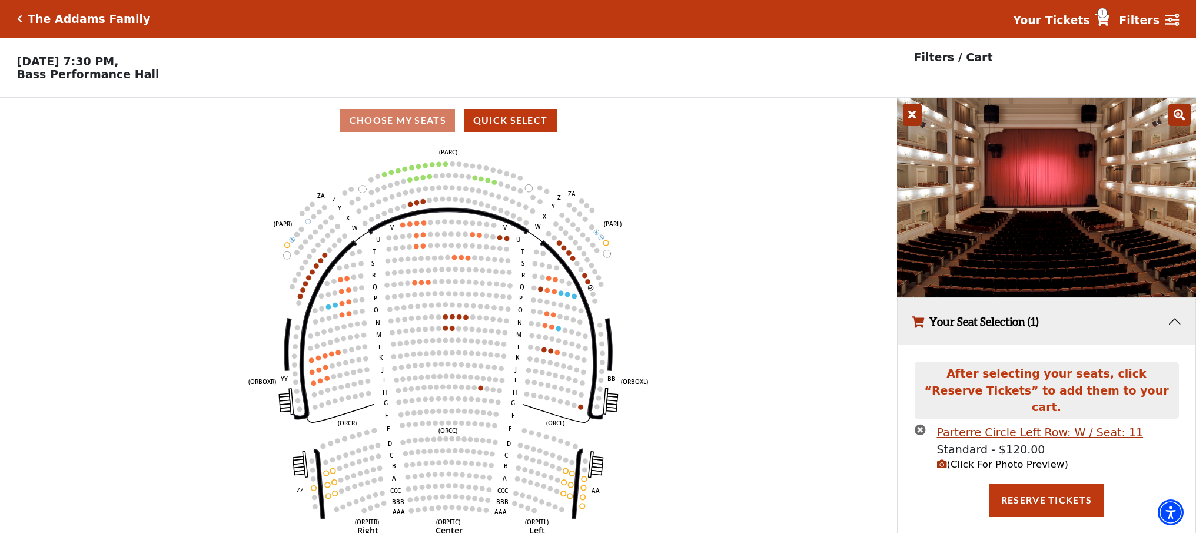
click at [958, 459] on span "(Click For Photo Preview)" at bounding box center [1002, 464] width 131 height 11
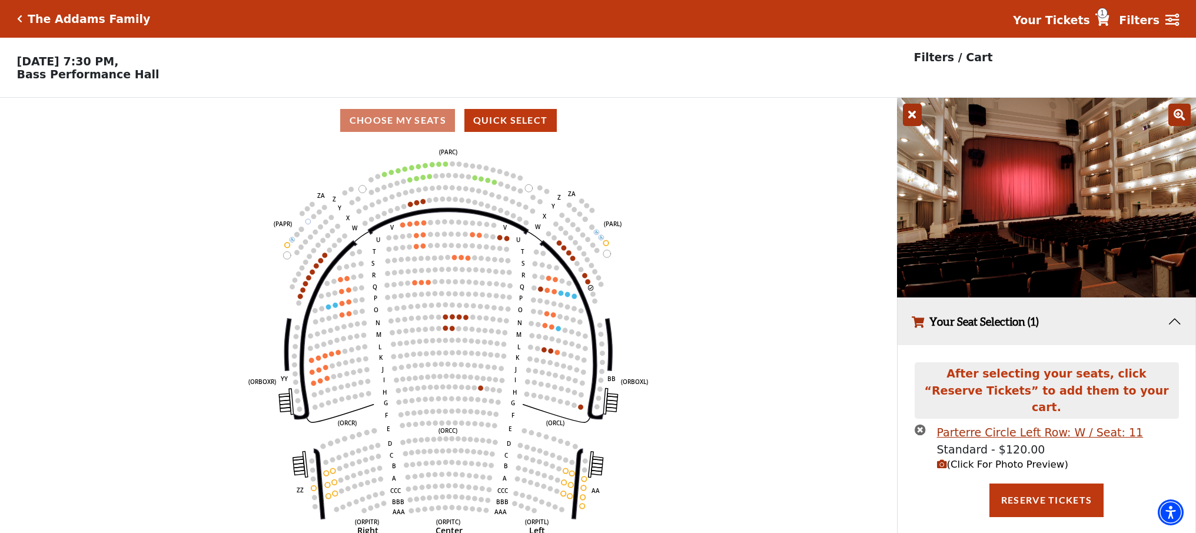
click at [921, 424] on icon "times-circle" at bounding box center [920, 429] width 11 height 11
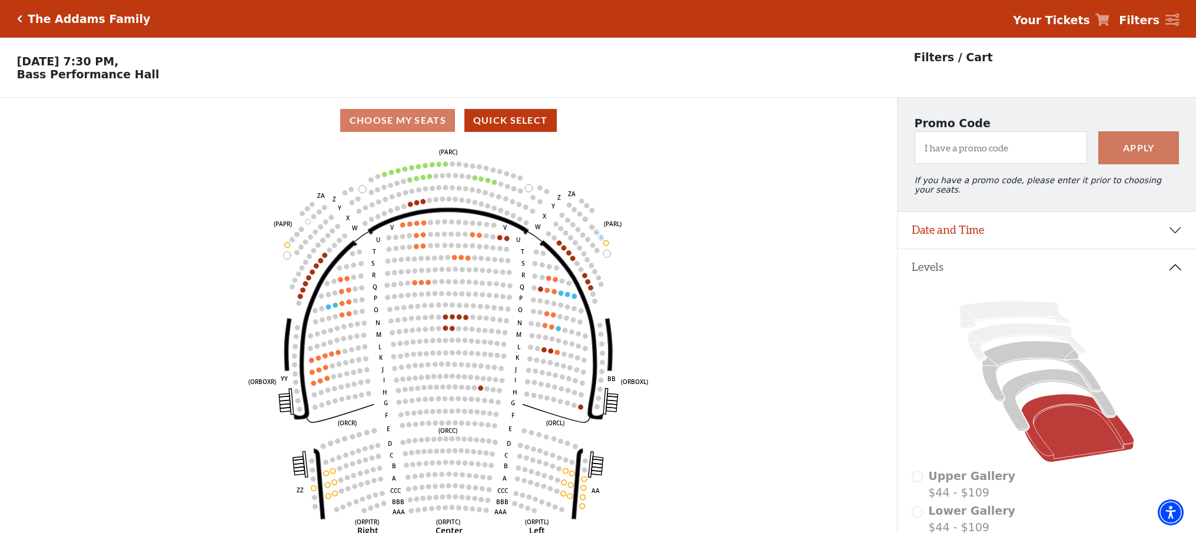
scroll to position [3, 0]
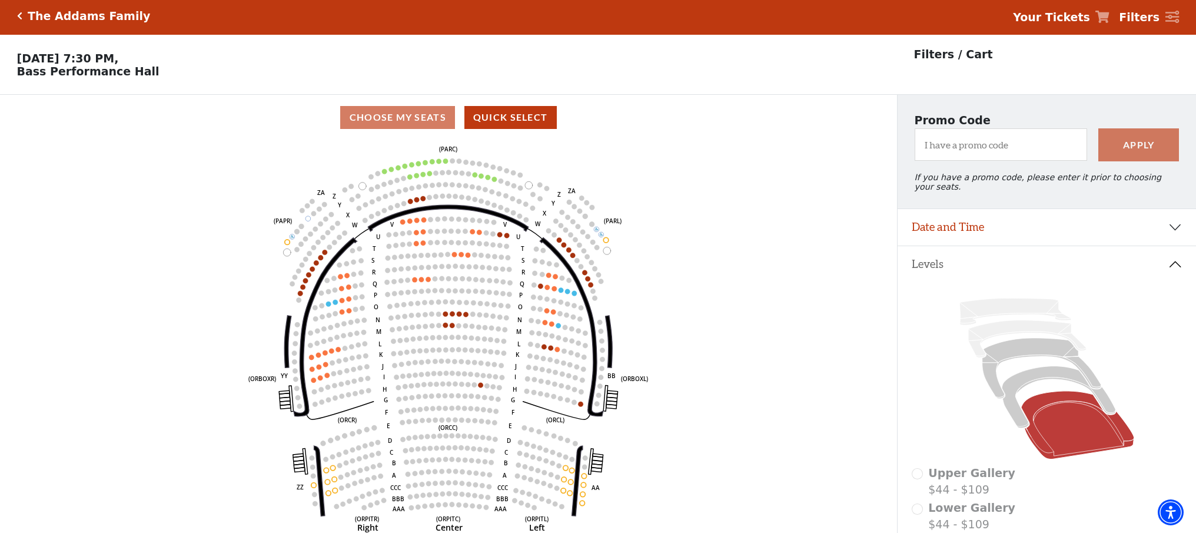
click at [19, 19] on icon "Click here to go back to filters" at bounding box center [19, 16] width 5 height 8
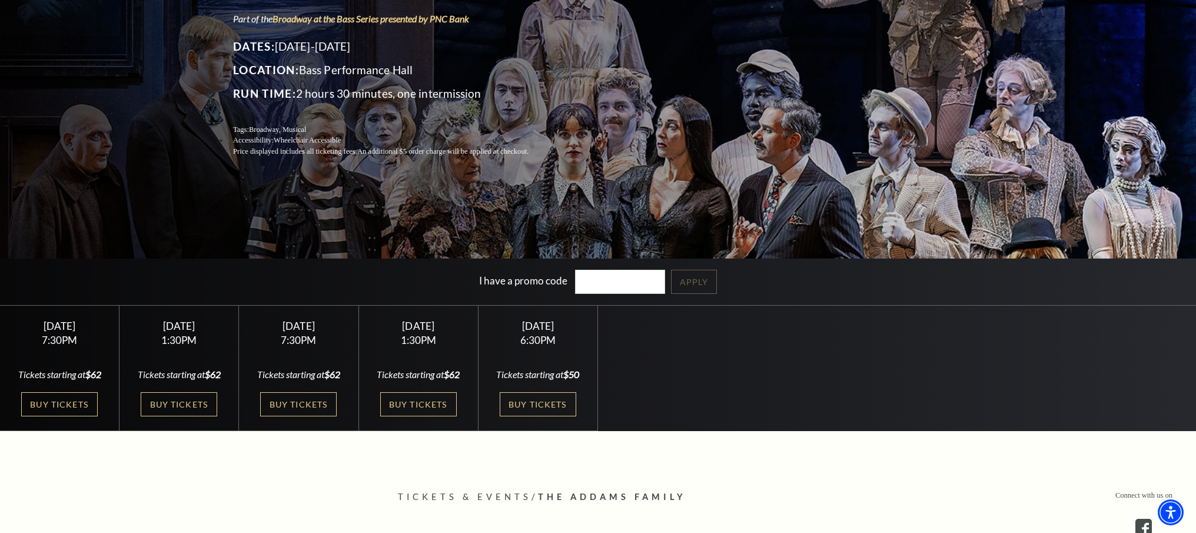
scroll to position [173, 0]
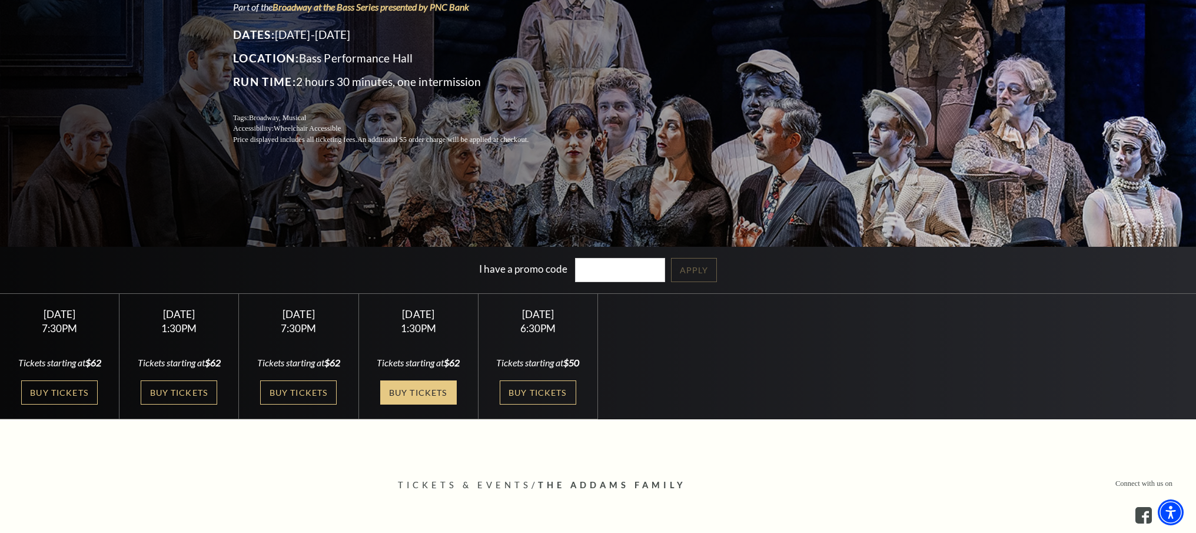
click at [403, 386] on link "Buy Tickets" at bounding box center [418, 392] width 77 height 24
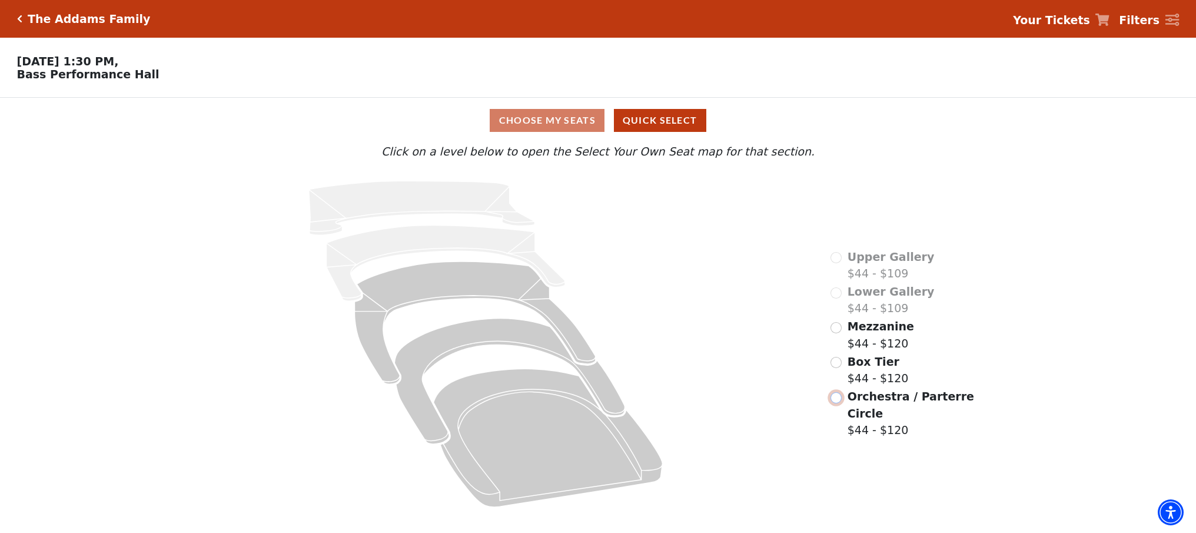
click at [837, 399] on input "Orchestra / Parterre Circle$44 - $120\a" at bounding box center [836, 397] width 11 height 11
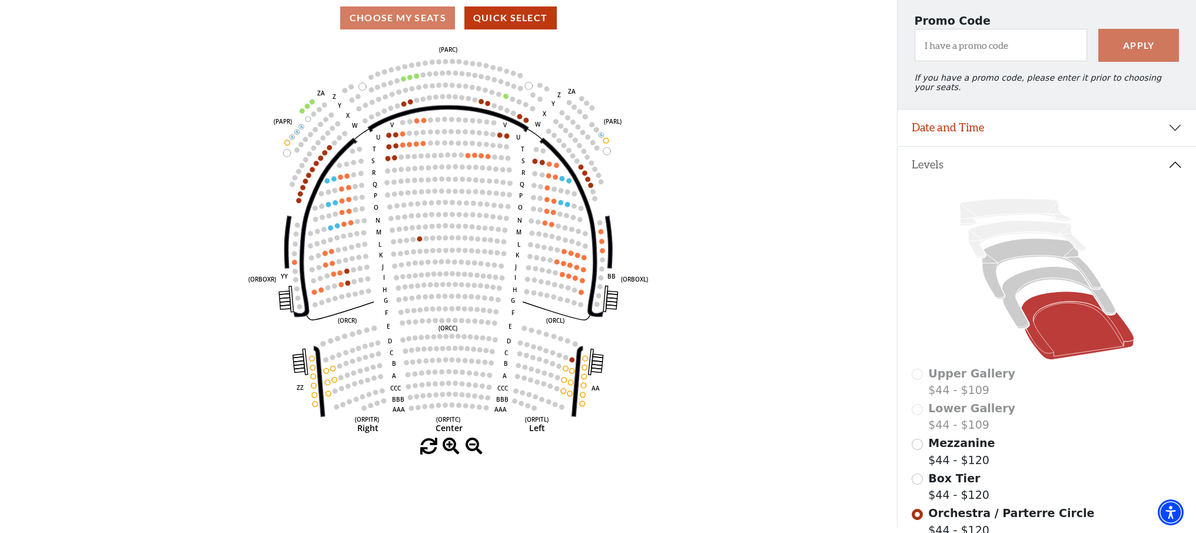
scroll to position [103, 0]
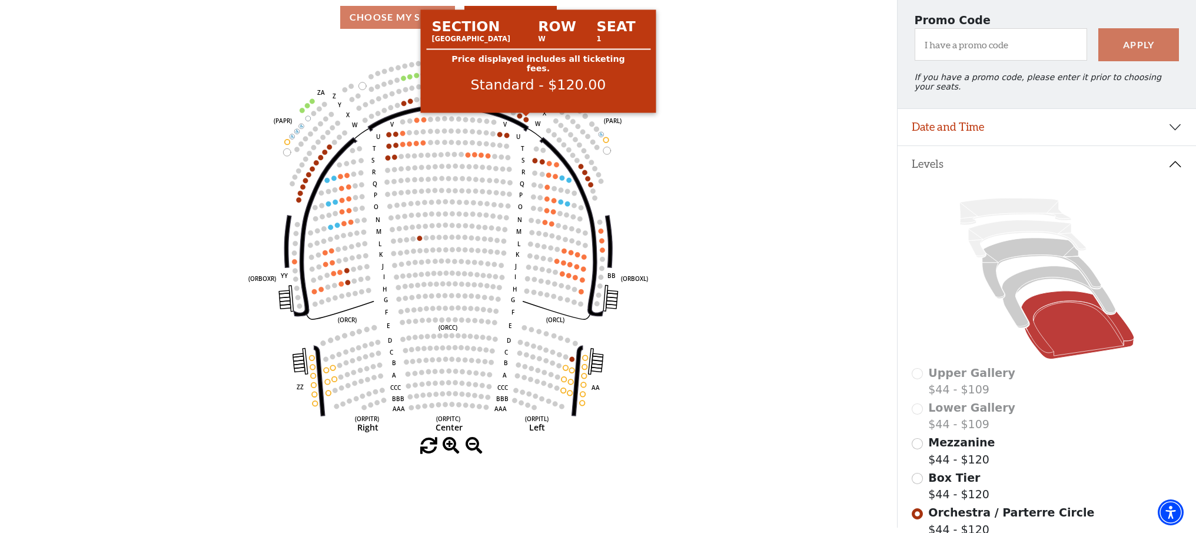
click at [526, 120] on circle at bounding box center [526, 119] width 5 height 5
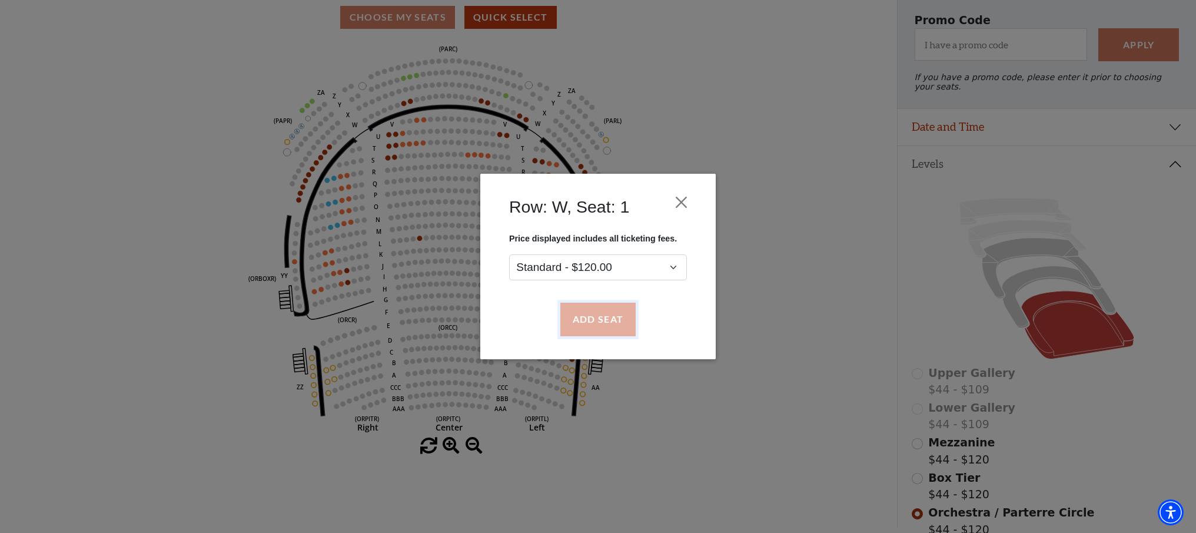
click at [605, 316] on button "Add Seat" at bounding box center [597, 319] width 75 height 33
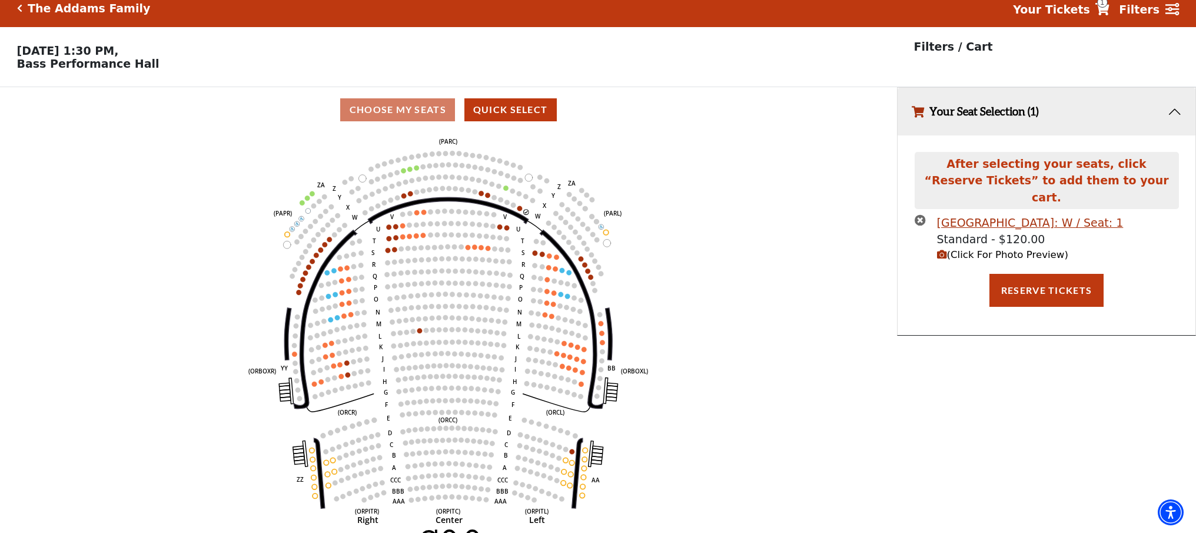
scroll to position [0, 0]
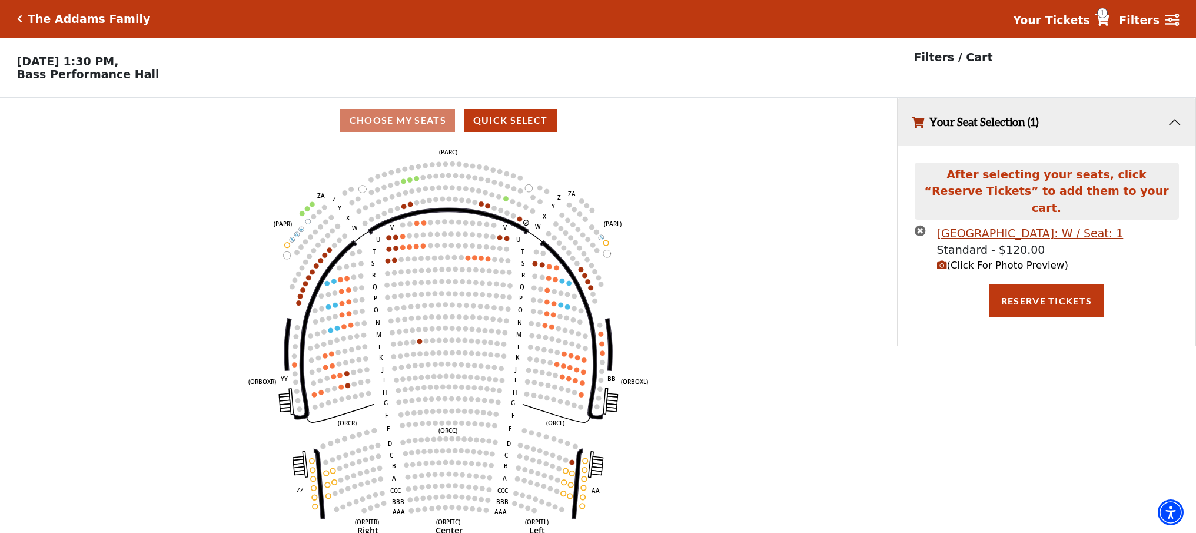
click at [971, 260] on span "(Click For Photo Preview)" at bounding box center [1002, 265] width 131 height 11
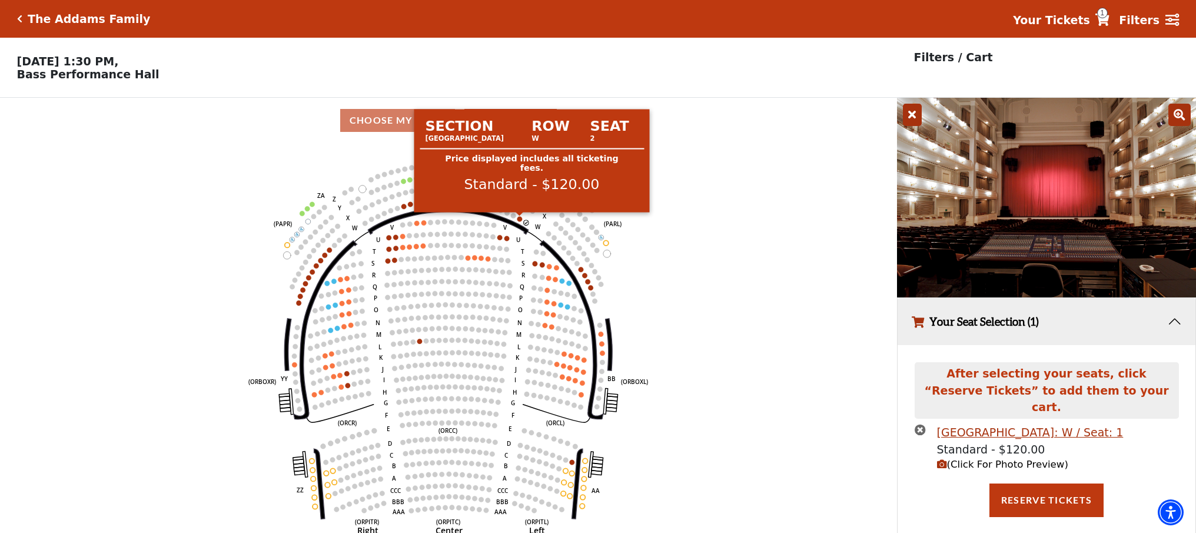
click at [518, 218] on circle at bounding box center [520, 218] width 5 height 5
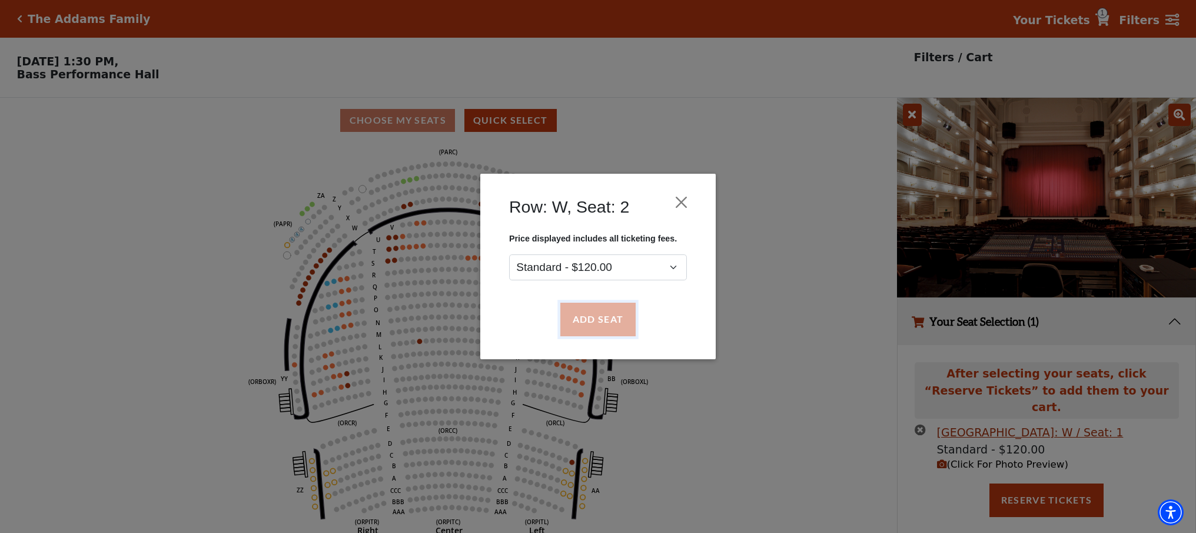
click at [611, 314] on button "Add Seat" at bounding box center [597, 319] width 75 height 33
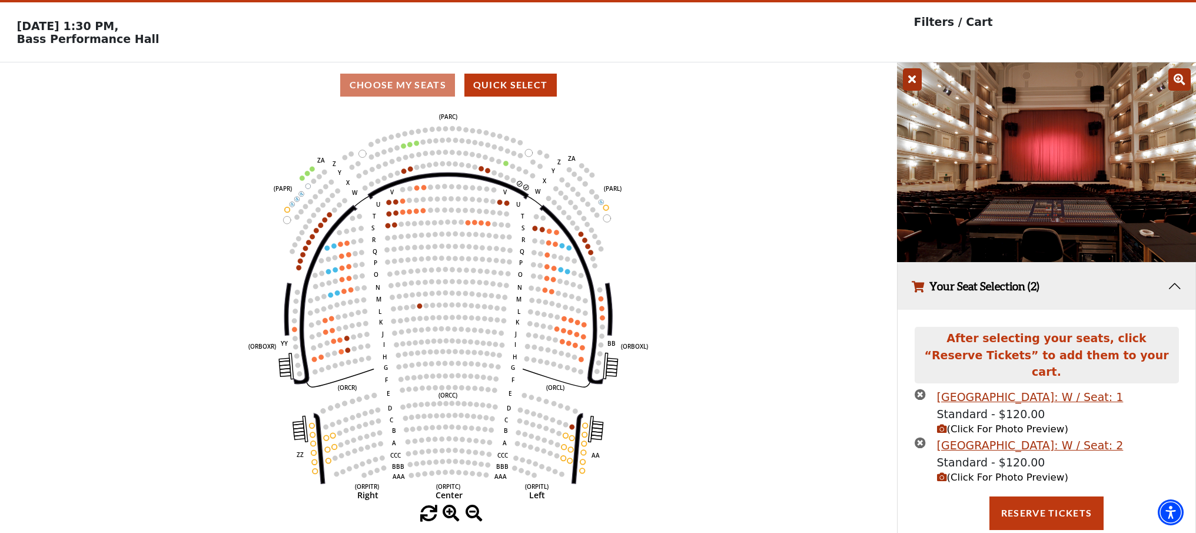
scroll to position [44, 0]
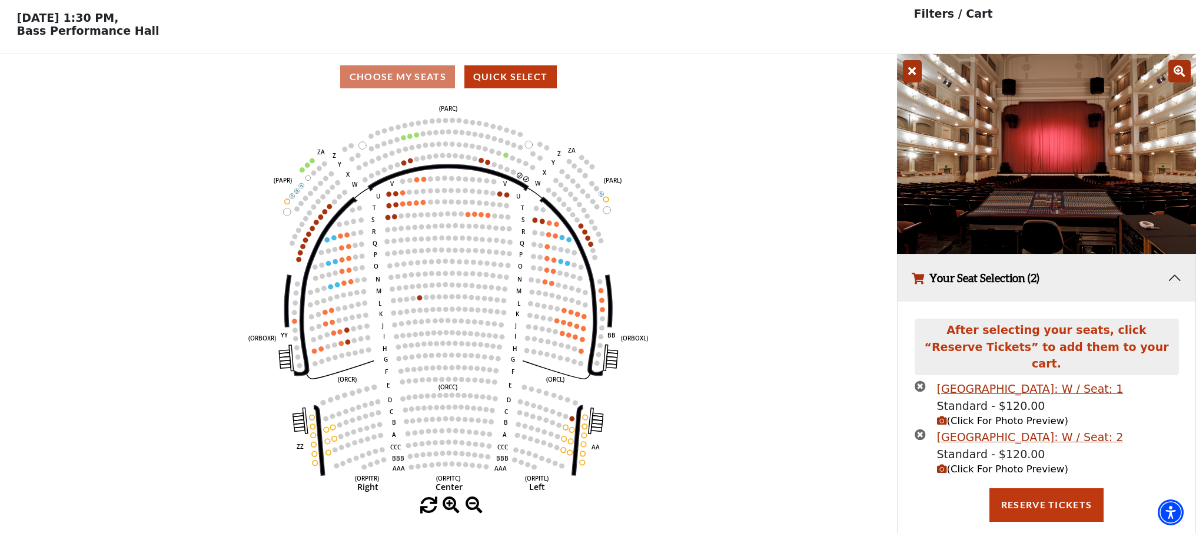
click at [920, 380] on icon "times-circle" at bounding box center [920, 385] width 11 height 11
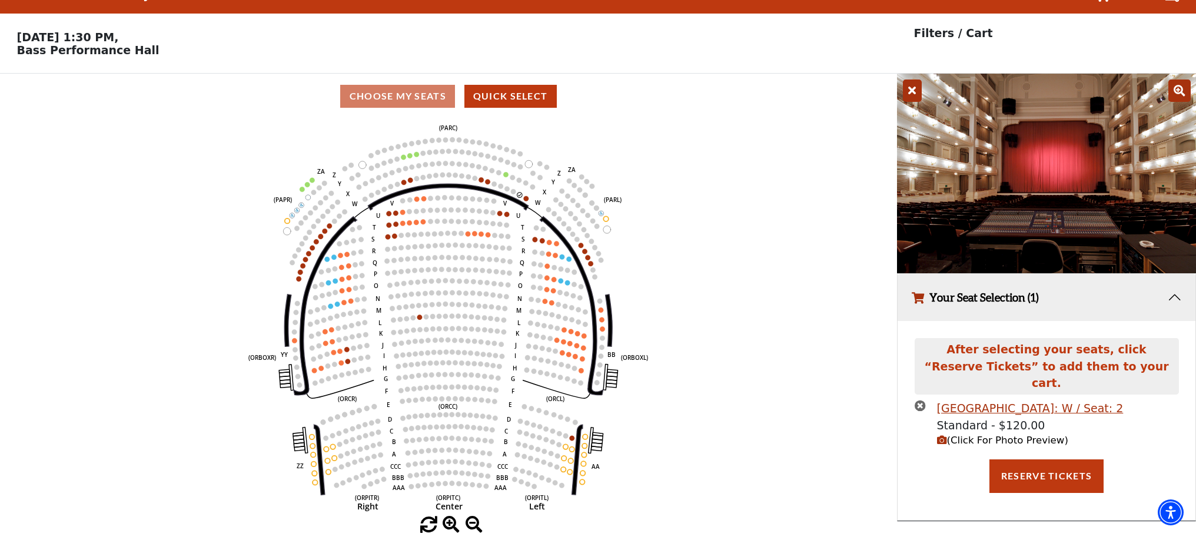
click at [924, 400] on icon "times-circle" at bounding box center [920, 405] width 11 height 11
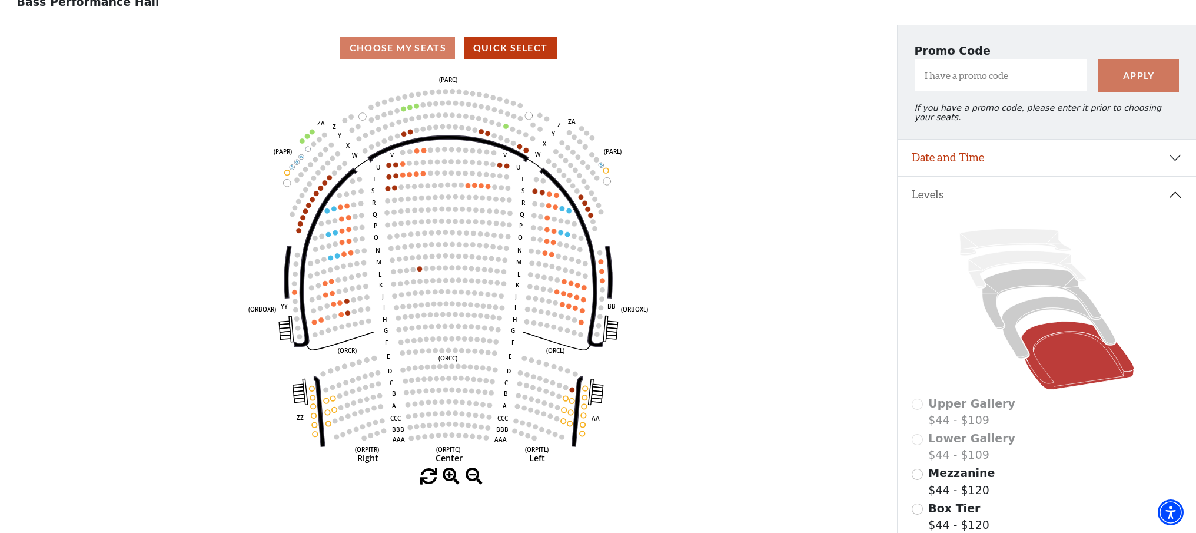
scroll to position [0, 0]
